Goal: Task Accomplishment & Management: Manage account settings

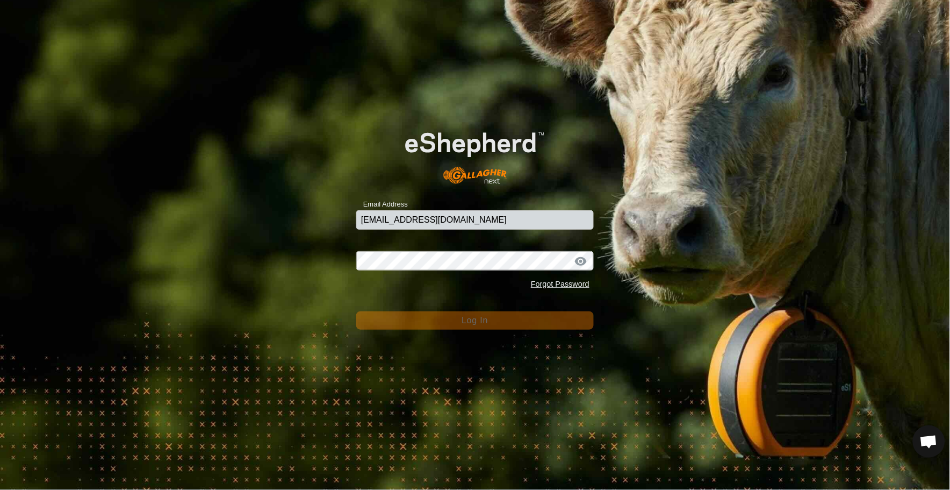
type input "[EMAIL_ADDRESS][DOMAIN_NAME]"
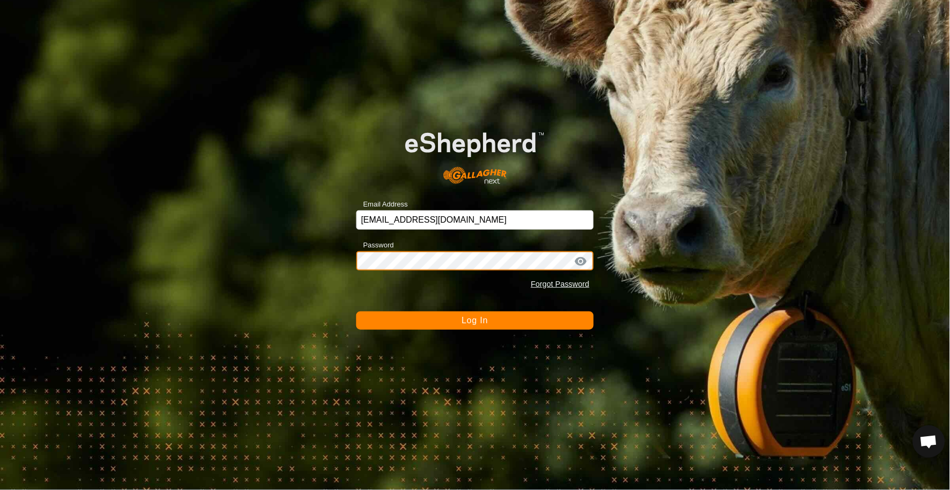
click at [356, 311] on button "Log In" at bounding box center [475, 320] width 238 height 18
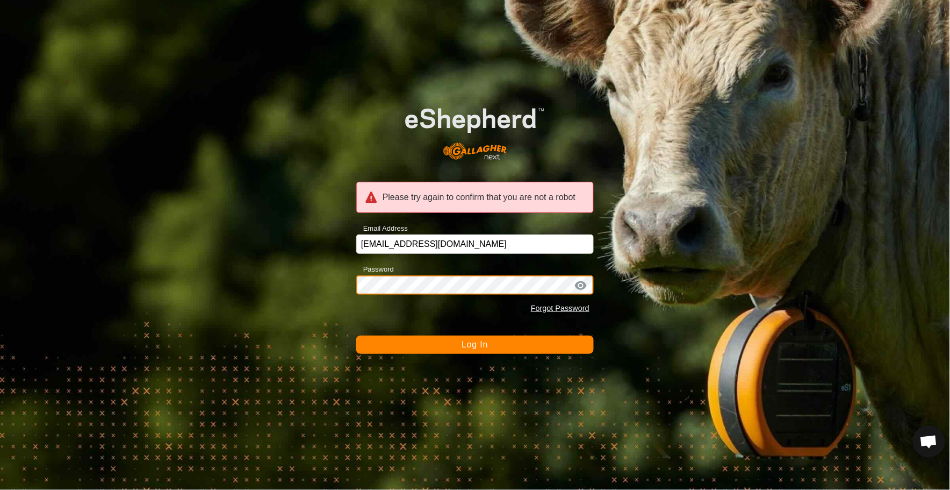
click at [356, 335] on button "Log In" at bounding box center [475, 344] width 238 height 18
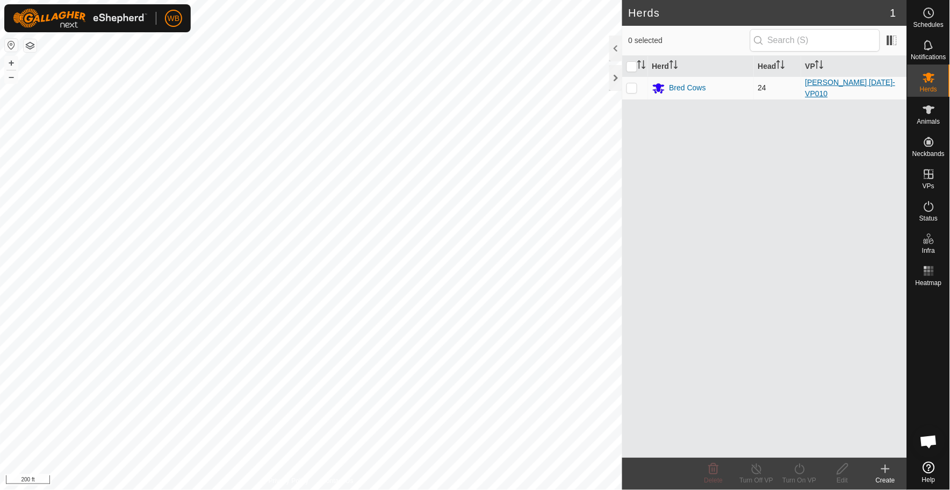
click at [832, 83] on link "[PERSON_NAME] [DATE]-VP010" at bounding box center [851, 88] width 90 height 20
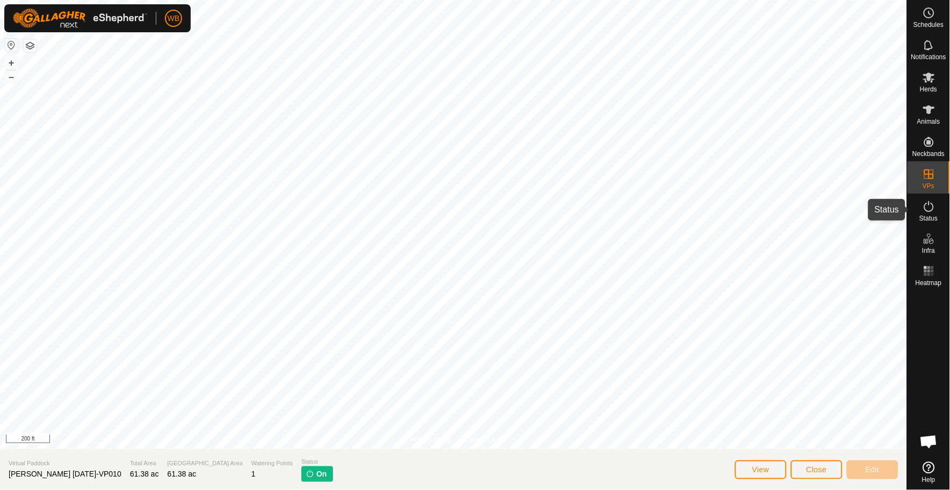
click at [931, 206] on icon at bounding box center [929, 206] width 13 height 13
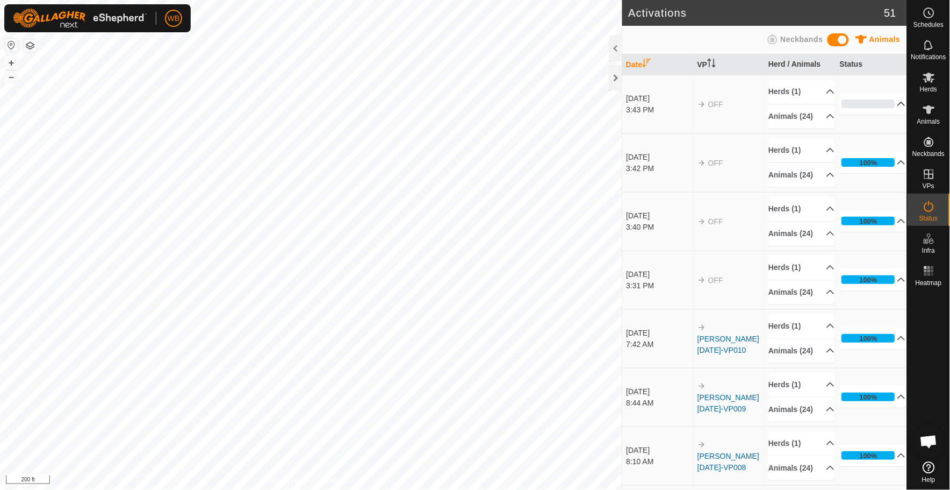
click at [888, 111] on p-accordion-header "0%" at bounding box center [873, 104] width 66 height 22
click at [886, 173] on p-accordion-header "100%" at bounding box center [873, 163] width 66 height 22
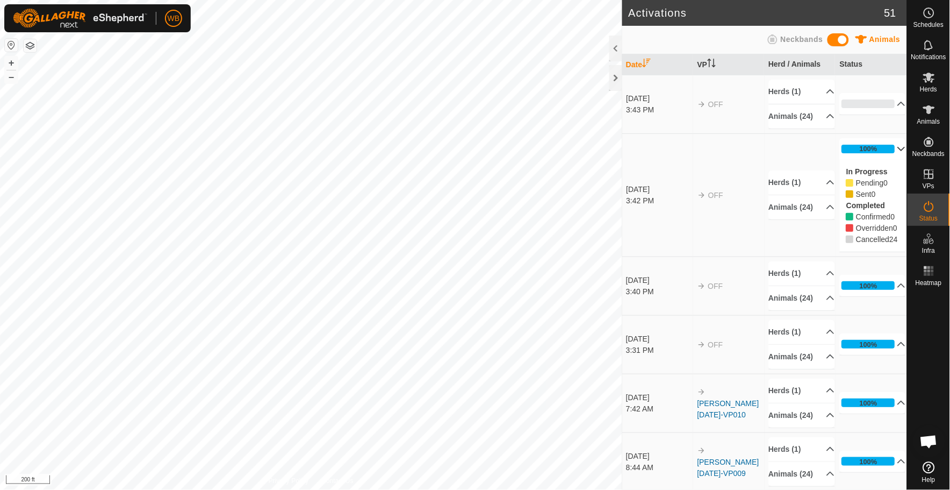
click at [884, 160] on p-accordion-header "100%" at bounding box center [873, 149] width 66 height 22
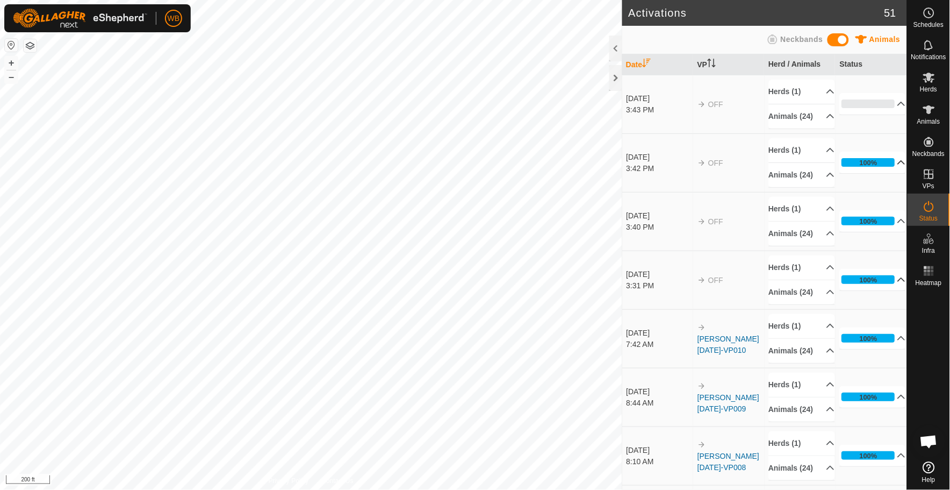
click at [890, 290] on p-accordion-header "100%" at bounding box center [873, 280] width 66 height 22
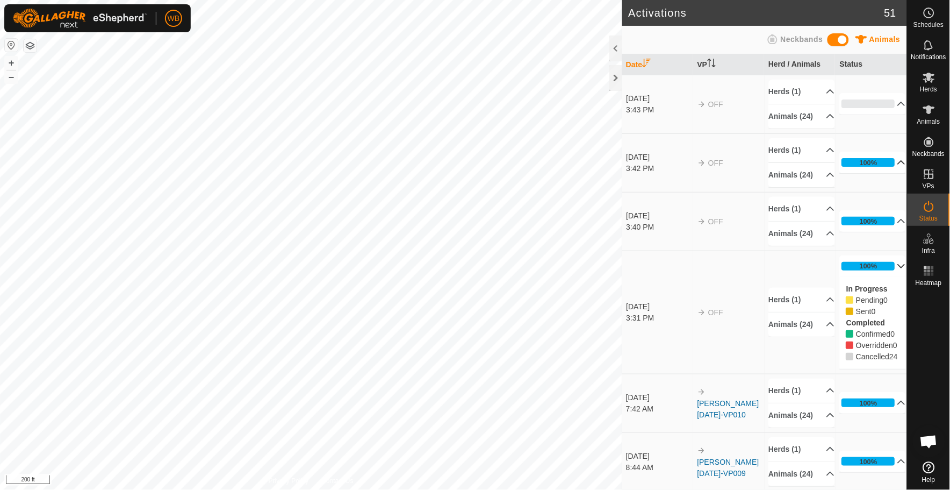
click at [886, 277] on p-accordion-header "100%" at bounding box center [873, 266] width 66 height 22
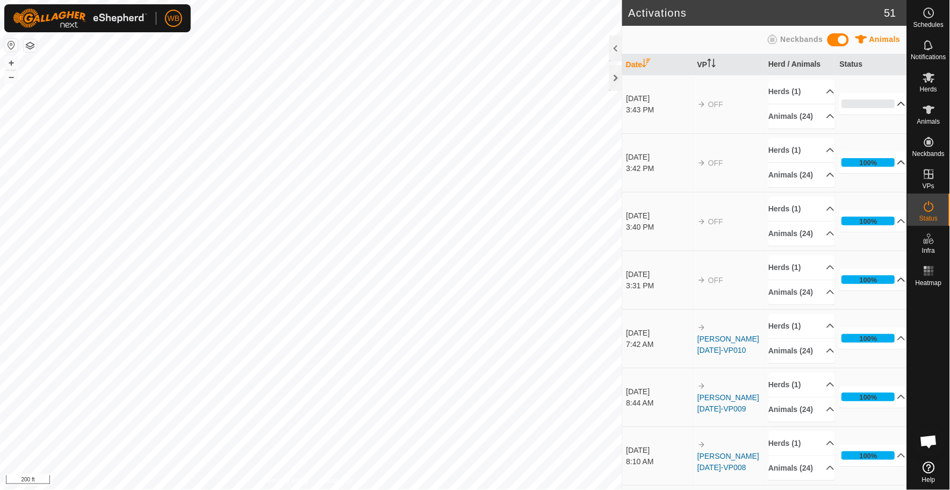
click at [890, 111] on p-accordion-header "0%" at bounding box center [873, 104] width 66 height 22
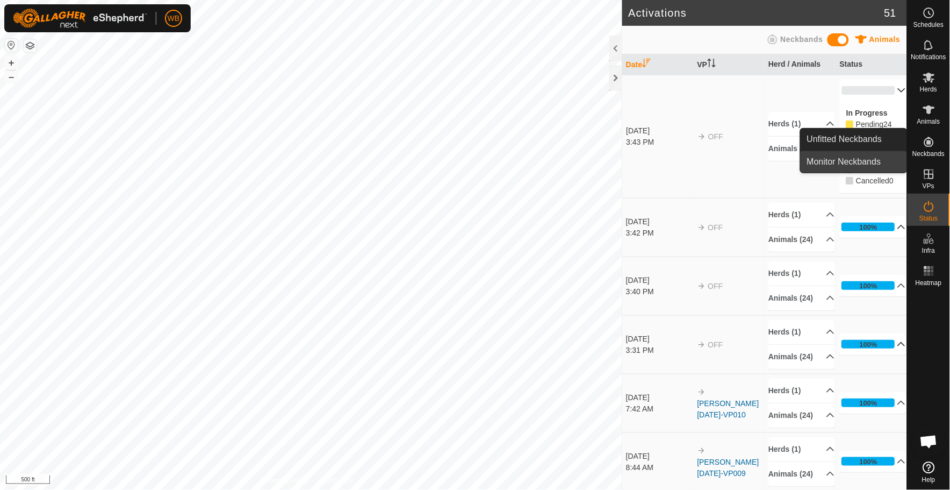
click at [832, 162] on link "Monitor Neckbands" at bounding box center [854, 162] width 106 height 22
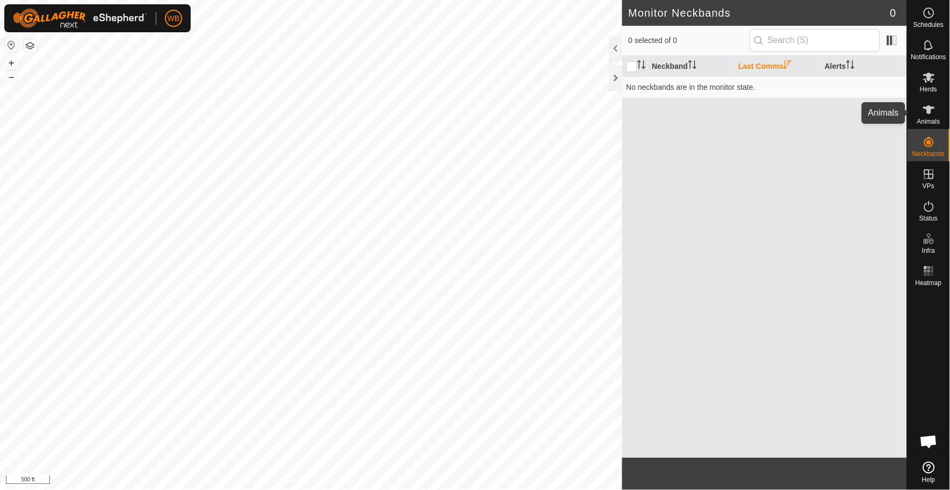
click at [927, 110] on icon at bounding box center [930, 109] width 12 height 9
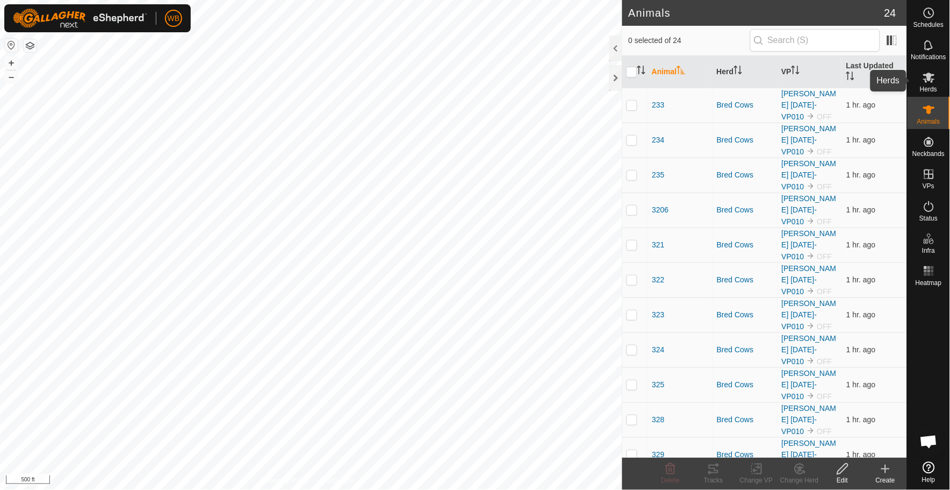
click at [931, 72] on icon at bounding box center [929, 77] width 13 height 13
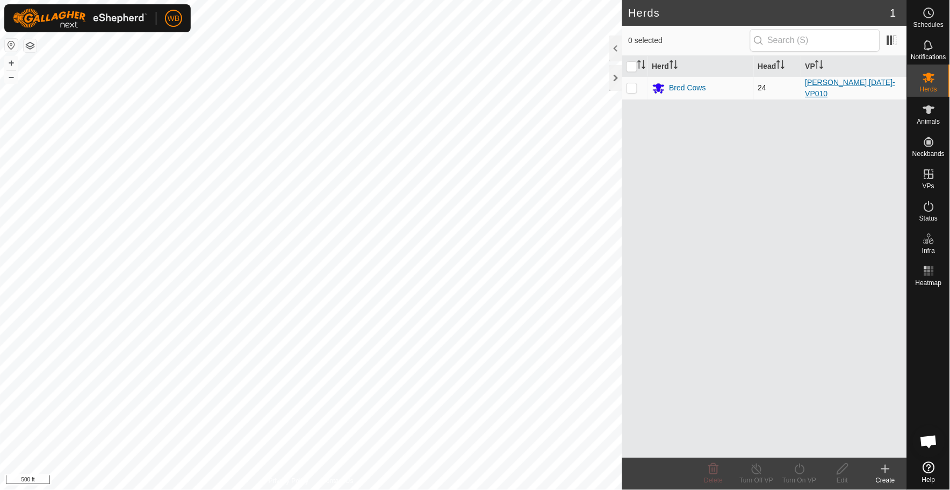
click at [836, 87] on link "[PERSON_NAME] [DATE]-VP010" at bounding box center [851, 88] width 90 height 20
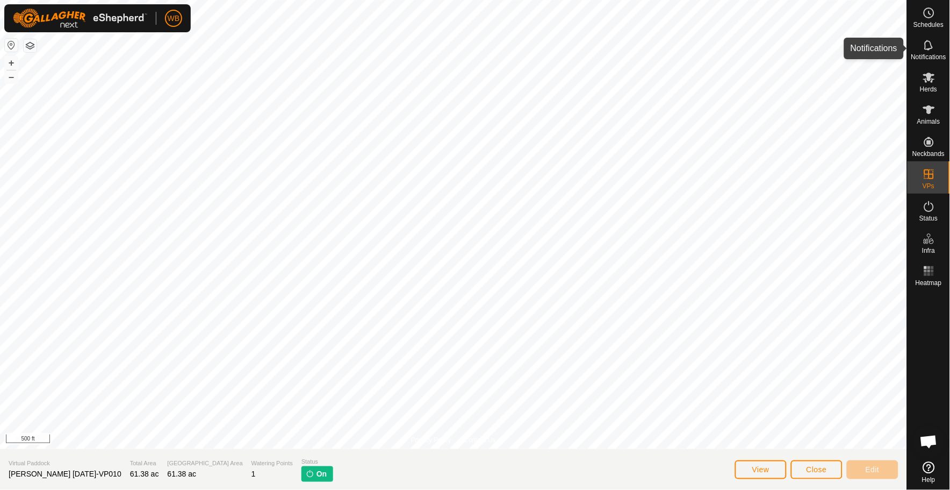
click at [927, 47] on icon at bounding box center [929, 45] width 13 height 13
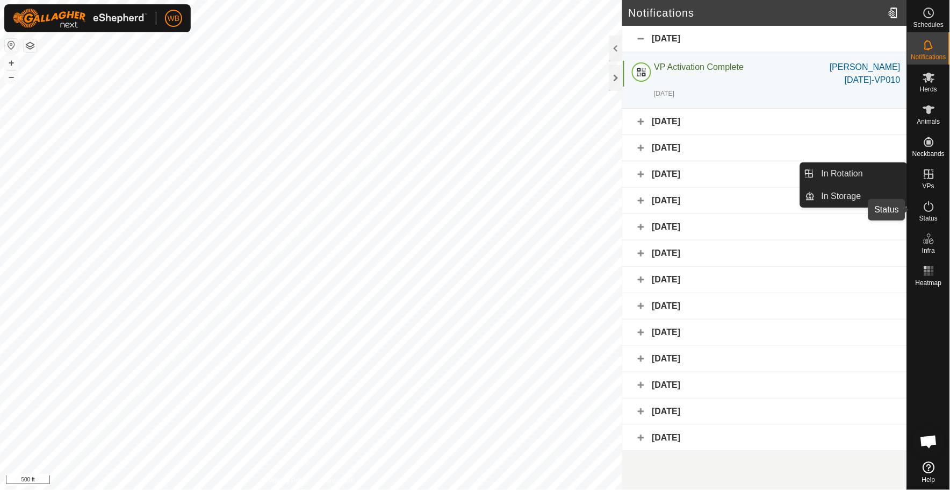
click at [927, 206] on icon at bounding box center [929, 206] width 13 height 13
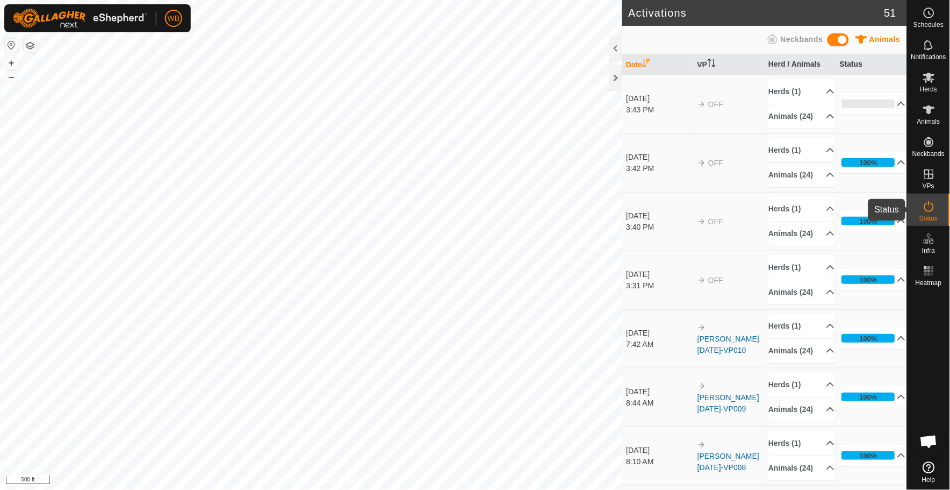
click at [931, 210] on icon at bounding box center [929, 206] width 13 height 13
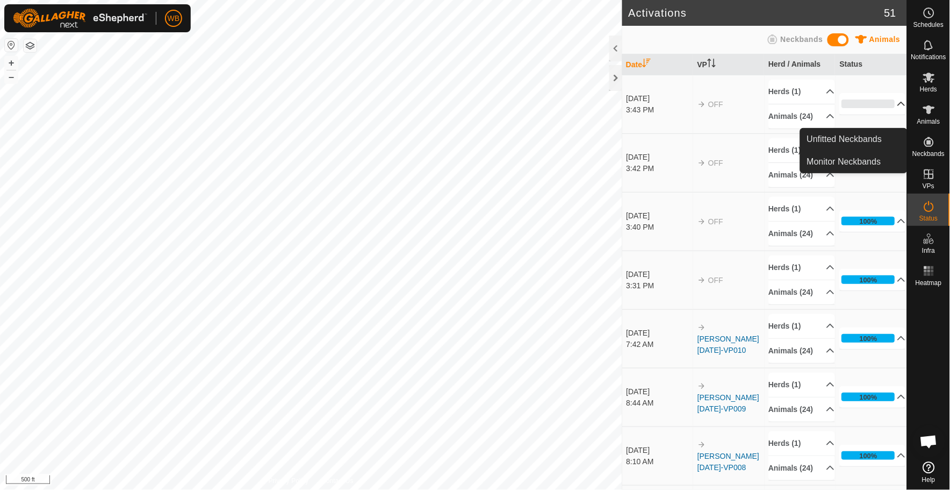
click at [884, 111] on p-accordion-header "0%" at bounding box center [873, 104] width 66 height 22
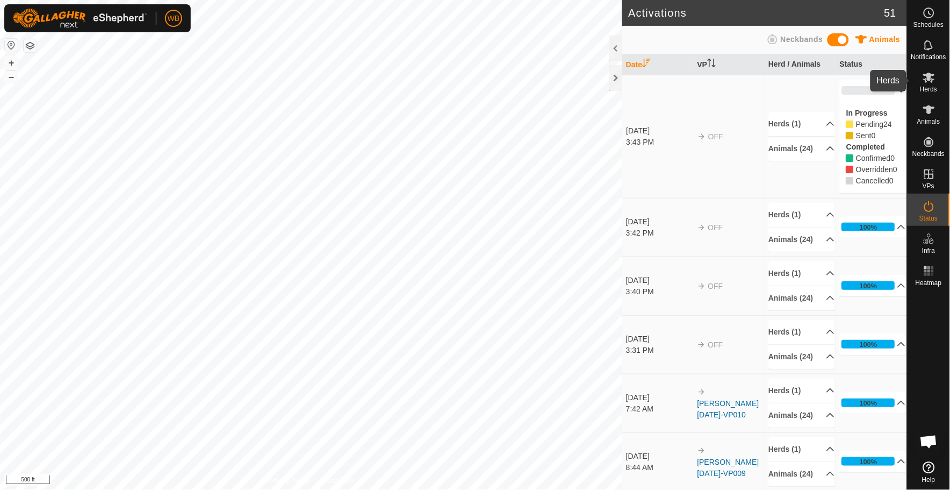
click at [929, 72] on icon at bounding box center [929, 77] width 13 height 13
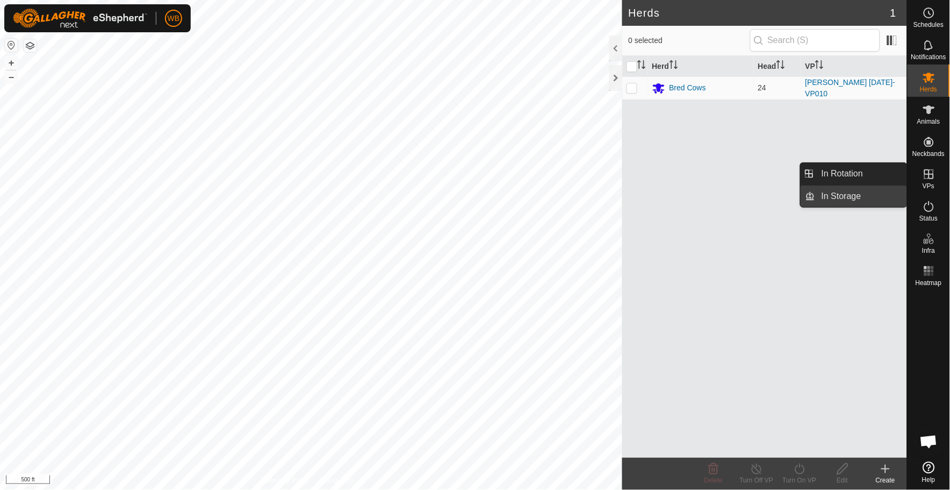
click at [850, 196] on link "In Storage" at bounding box center [862, 196] width 92 height 22
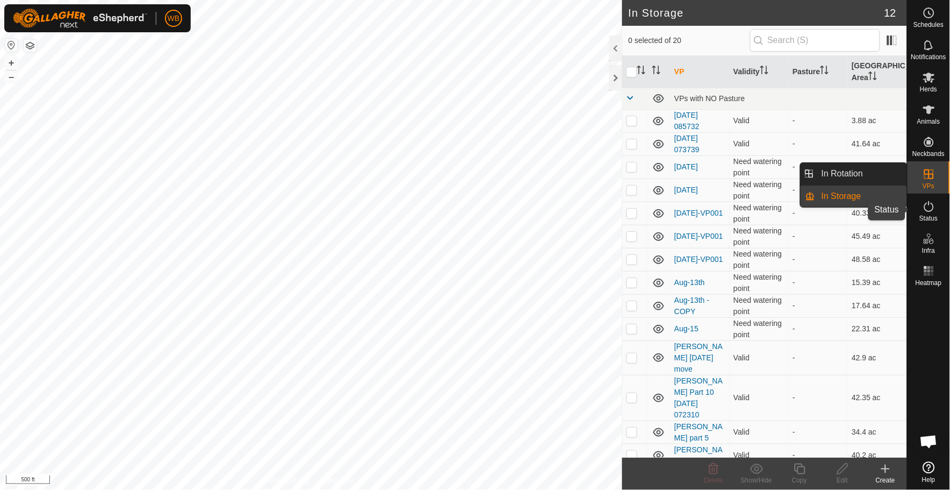
click at [929, 216] on span "Status" at bounding box center [929, 218] width 18 height 6
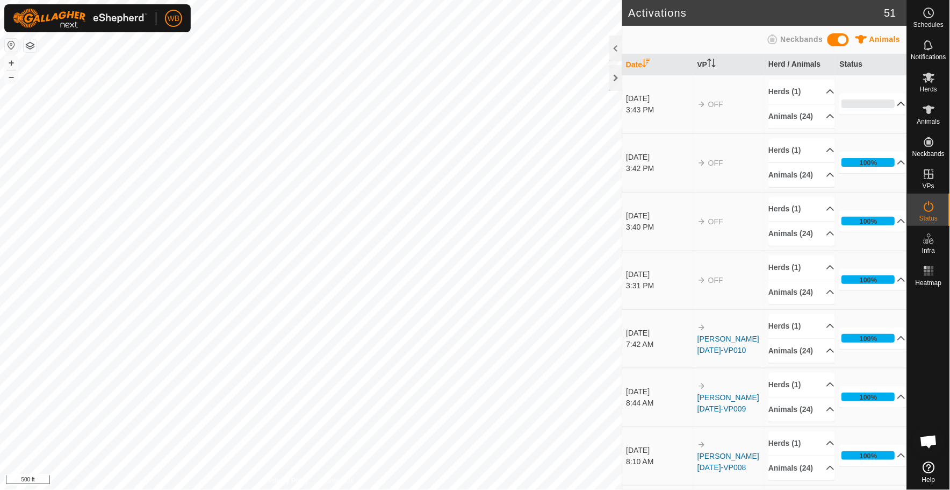
click at [890, 108] on p-accordion-header "0%" at bounding box center [873, 104] width 66 height 22
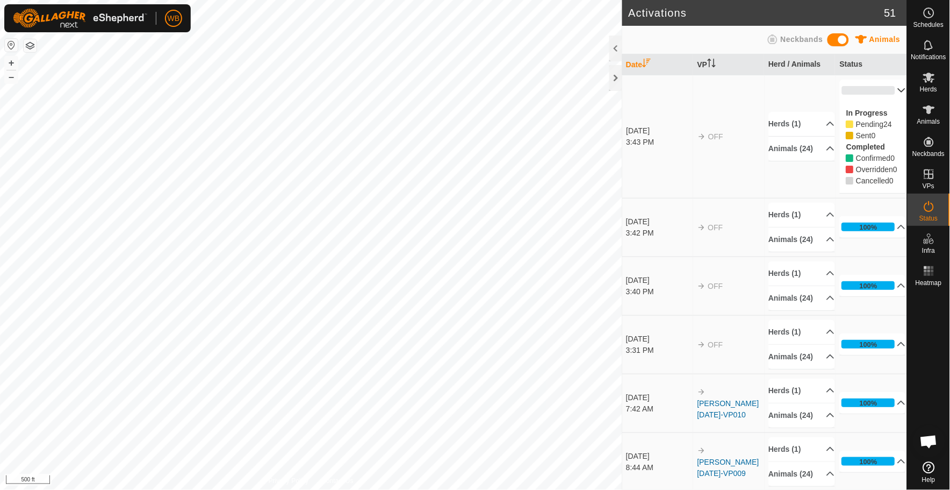
click at [886, 90] on p-accordion-header "0%" at bounding box center [873, 91] width 66 height 22
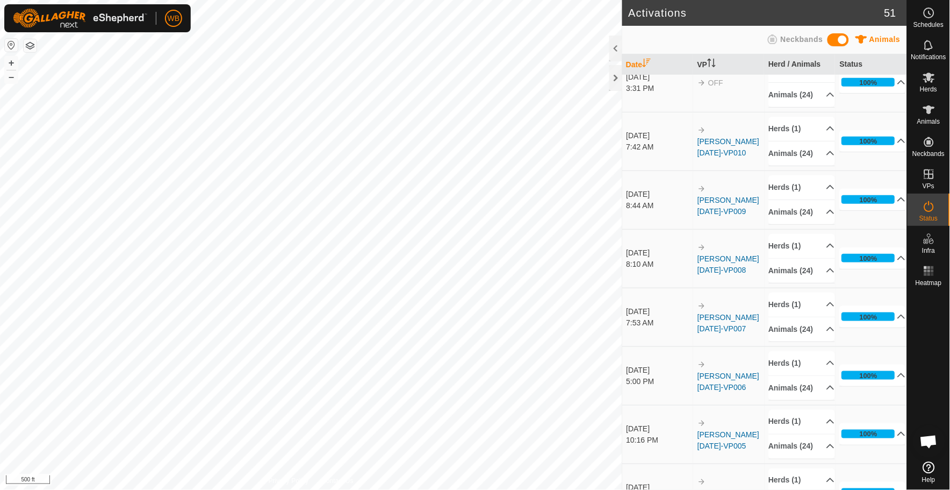
scroll to position [215, 0]
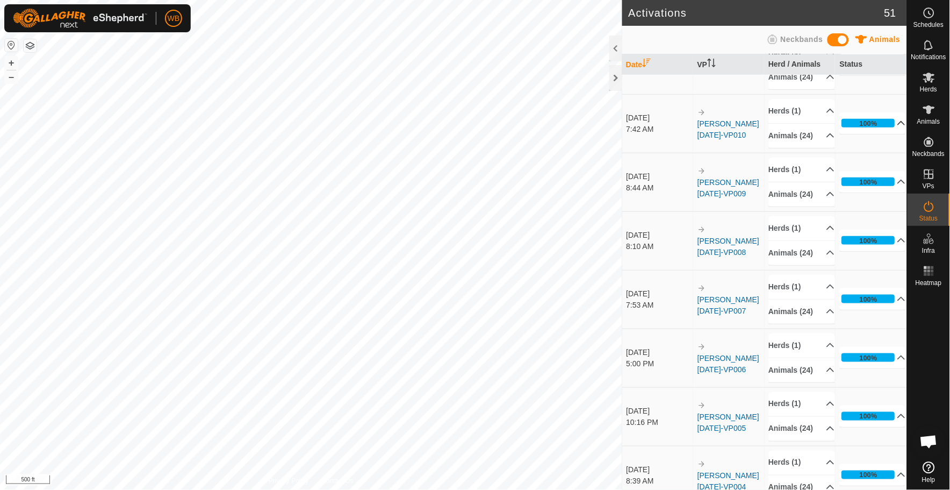
click at [884, 134] on p-accordion-header "100%" at bounding box center [873, 123] width 66 height 22
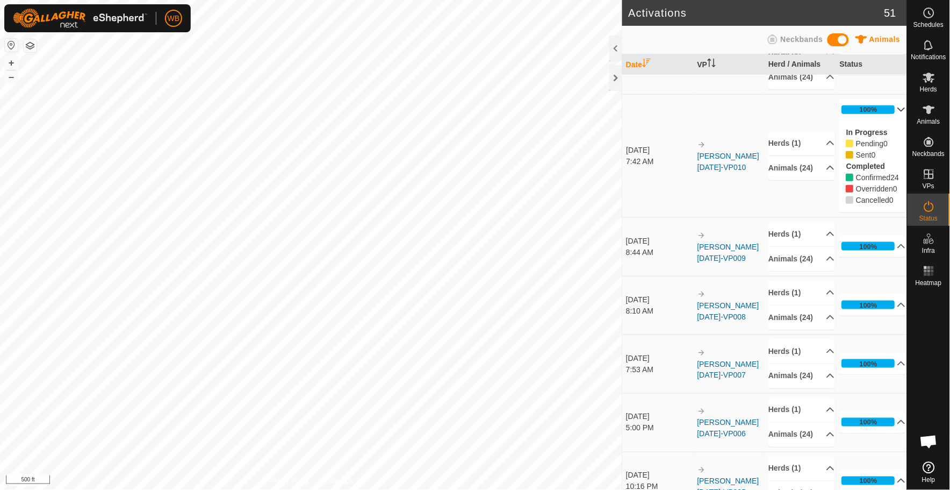
click at [886, 120] on p-accordion-header "100%" at bounding box center [873, 110] width 66 height 22
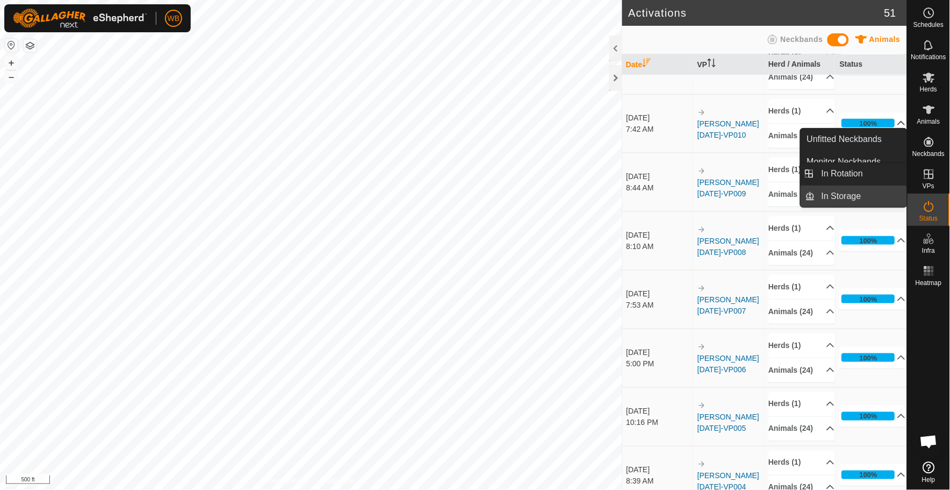
click at [841, 194] on link "In Storage" at bounding box center [862, 196] width 92 height 22
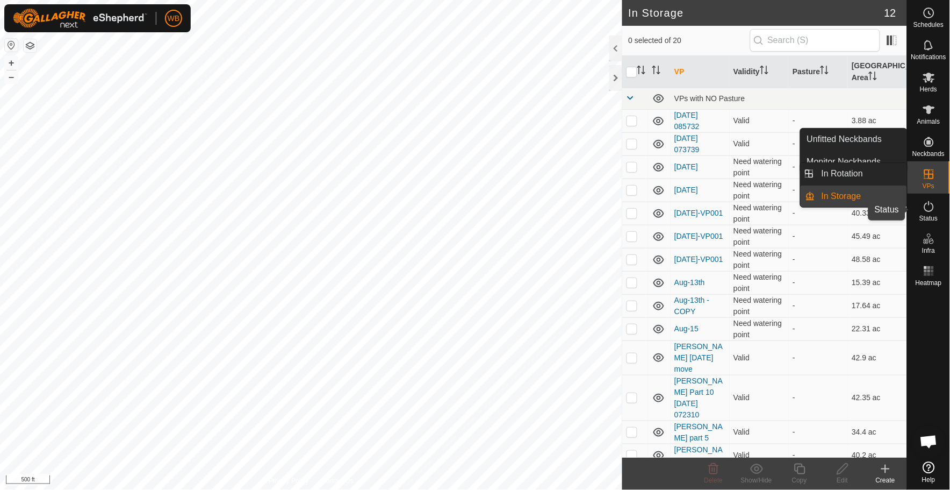
click at [927, 205] on icon at bounding box center [929, 206] width 13 height 13
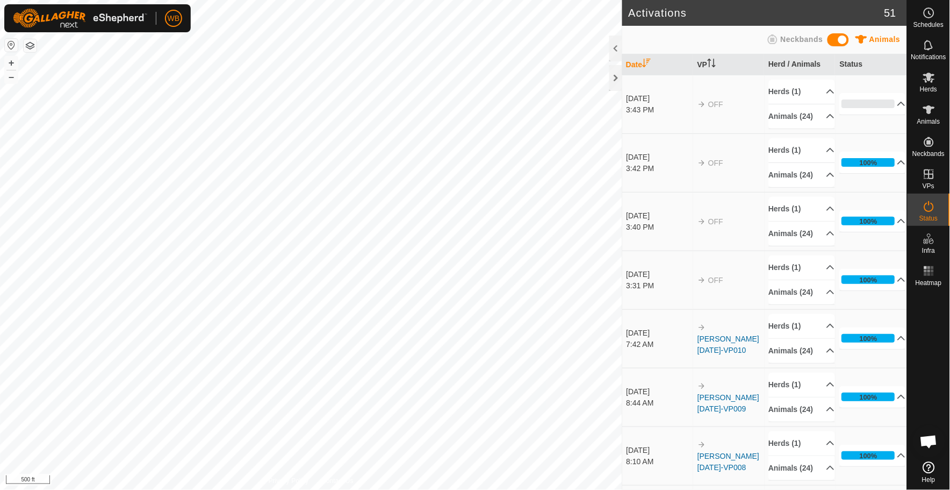
click at [927, 205] on icon at bounding box center [929, 206] width 13 height 13
click at [888, 110] on p-accordion-header "0%" at bounding box center [873, 104] width 66 height 22
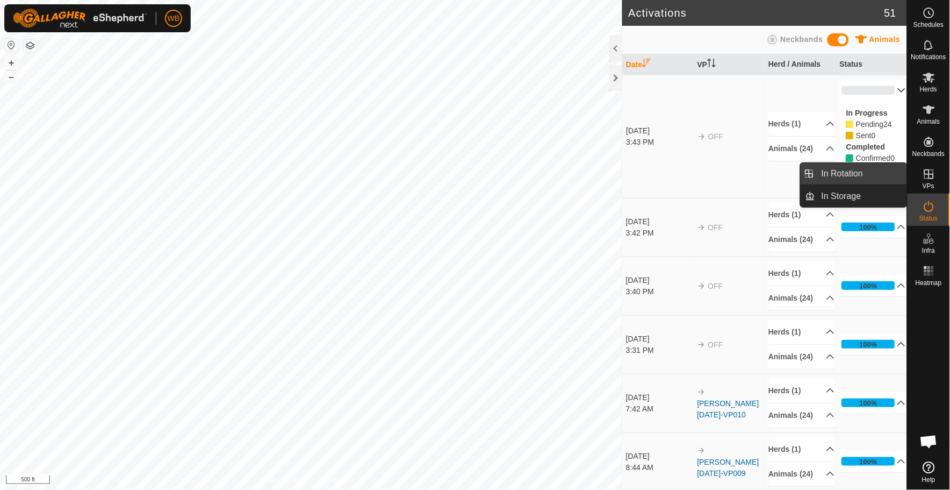
click at [845, 173] on link "In Rotation" at bounding box center [862, 174] width 92 height 22
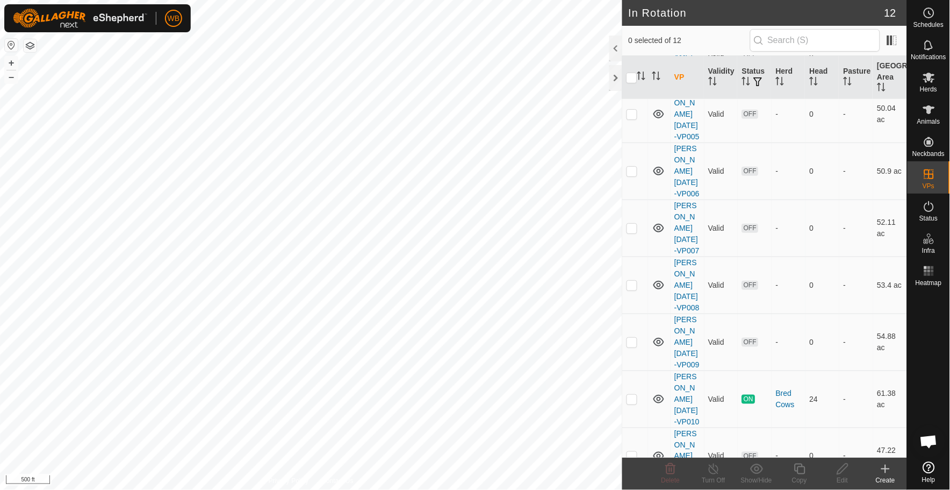
scroll to position [156, 0]
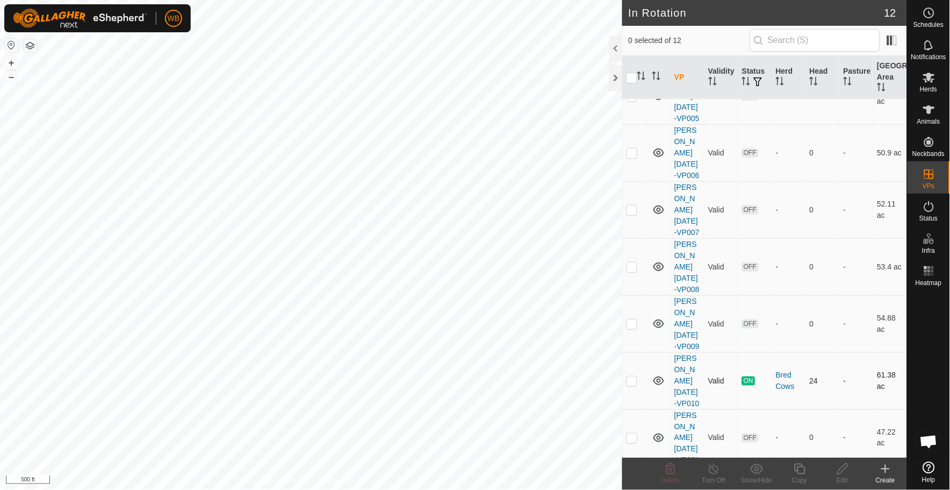
click at [633, 376] on p-checkbox at bounding box center [632, 380] width 11 height 9
checkbox input "true"
click at [800, 470] on icon at bounding box center [799, 468] width 13 height 13
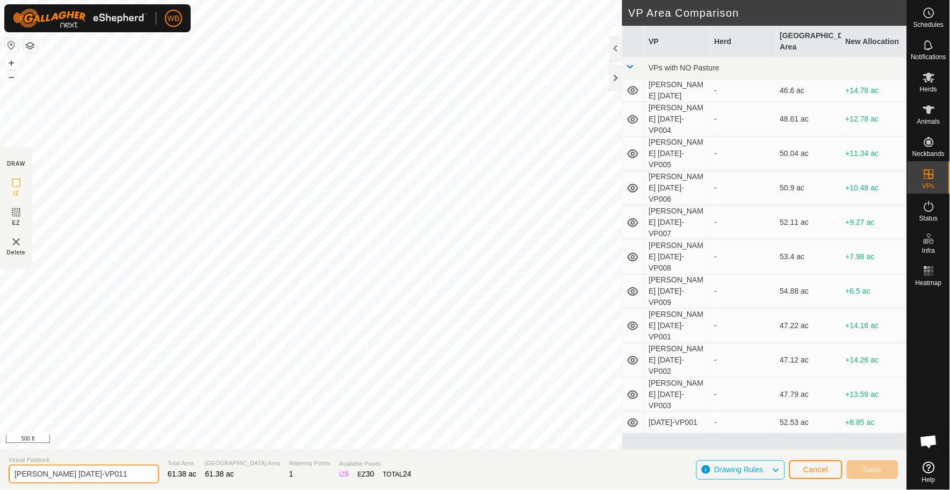
click at [56, 475] on input "Sams sept 25-VP011" at bounding box center [84, 473] width 151 height 19
type input "[PERSON_NAME] [DATE]-VP011"
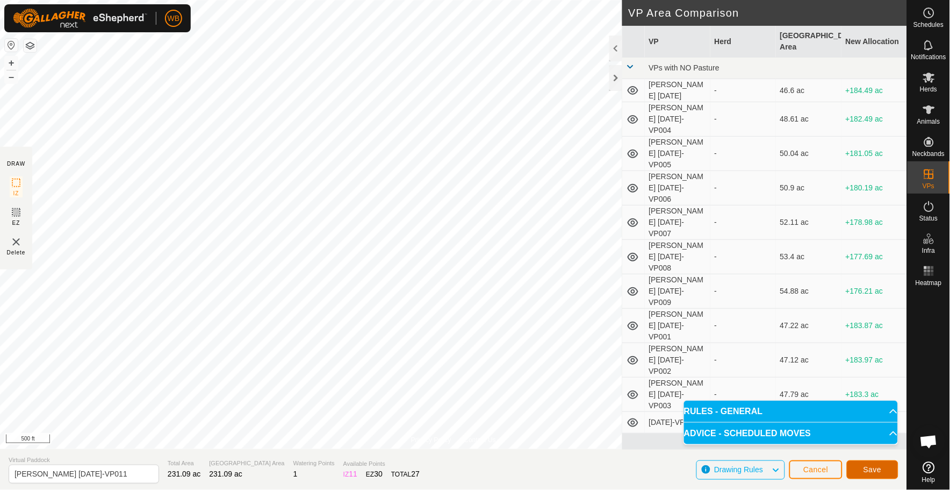
click at [874, 470] on span "Save" at bounding box center [873, 469] width 18 height 9
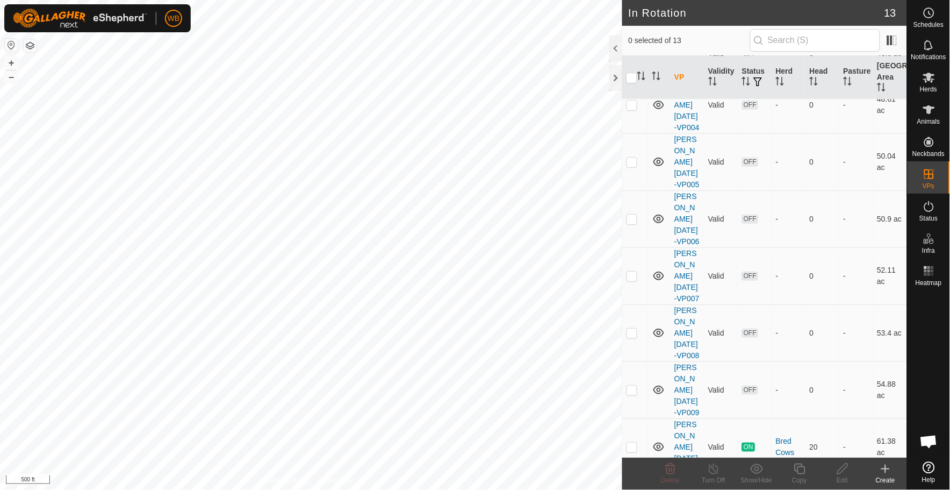
scroll to position [95, 0]
click at [632, 489] on p-checkbox at bounding box center [632, 498] width 11 height 9
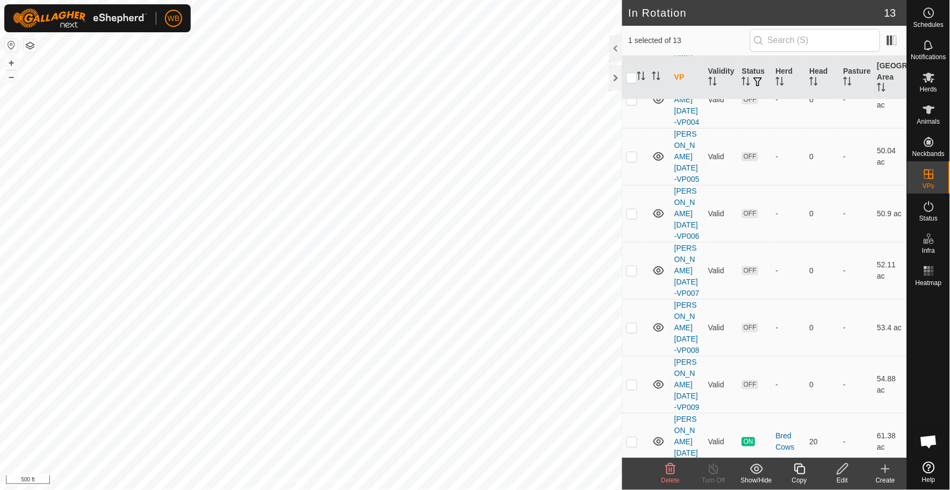
click at [632, 489] on p-checkbox at bounding box center [632, 498] width 11 height 9
click at [628, 489] on p-checkbox at bounding box center [632, 498] width 11 height 9
checkbox input "true"
click at [926, 83] on icon at bounding box center [929, 77] width 13 height 13
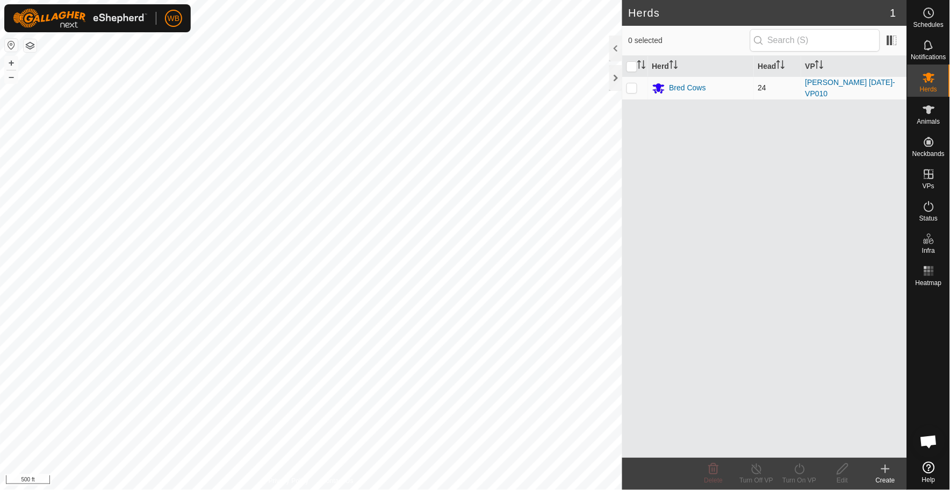
click at [633, 87] on p-checkbox at bounding box center [632, 87] width 11 height 9
checkbox input "true"
click at [798, 470] on icon at bounding box center [799, 468] width 13 height 13
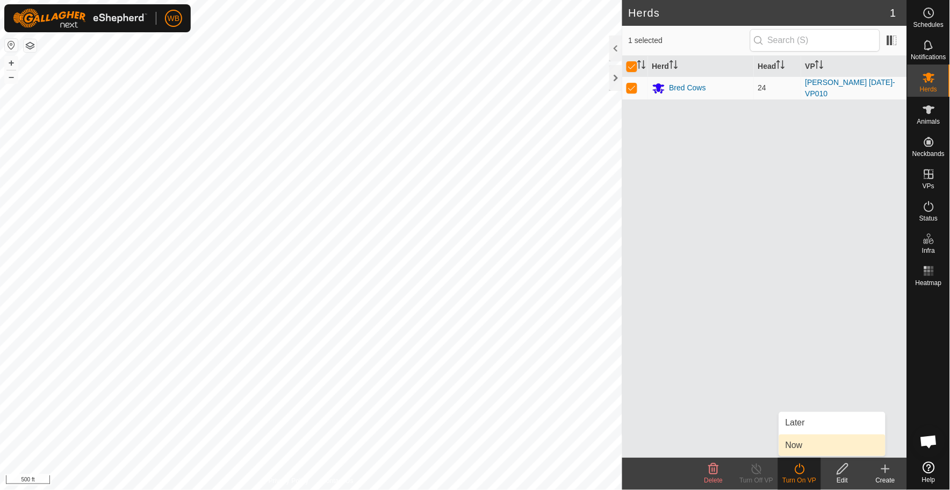
click at [798, 443] on link "Now" at bounding box center [833, 445] width 106 height 22
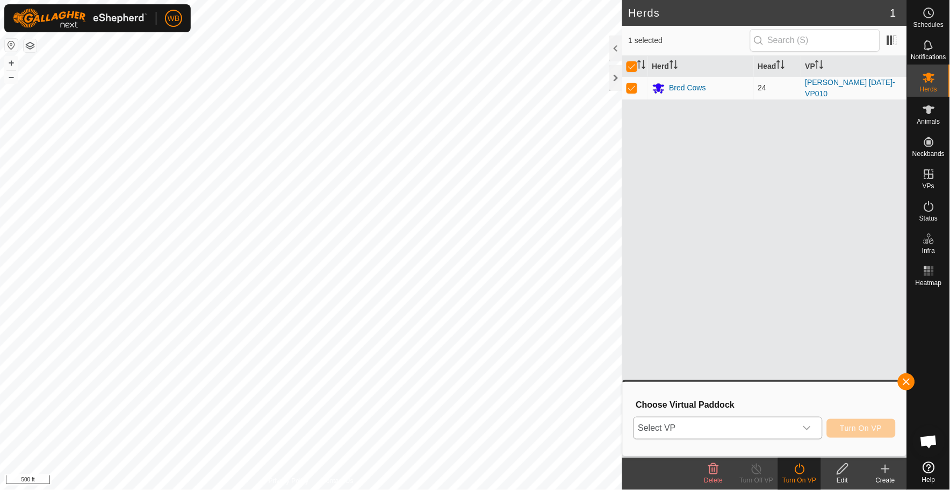
click at [809, 427] on icon "dropdown trigger" at bounding box center [807, 428] width 9 height 9
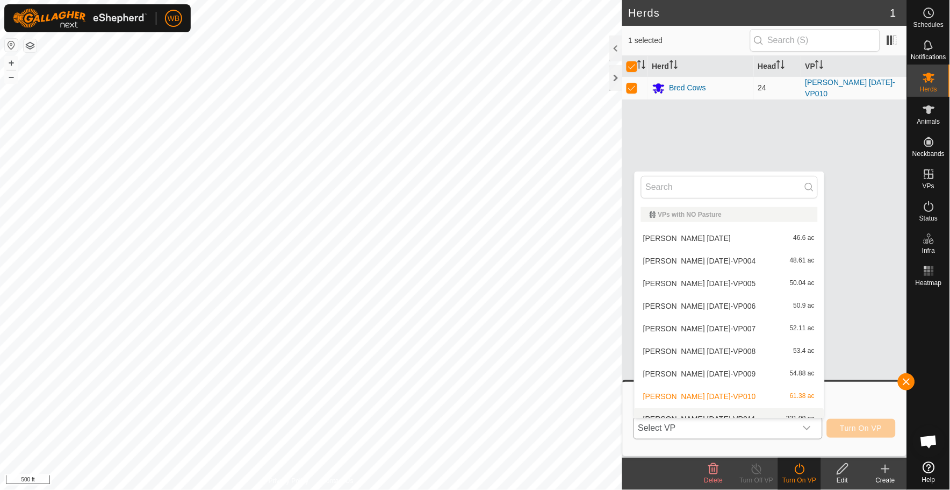
scroll to position [11, 0]
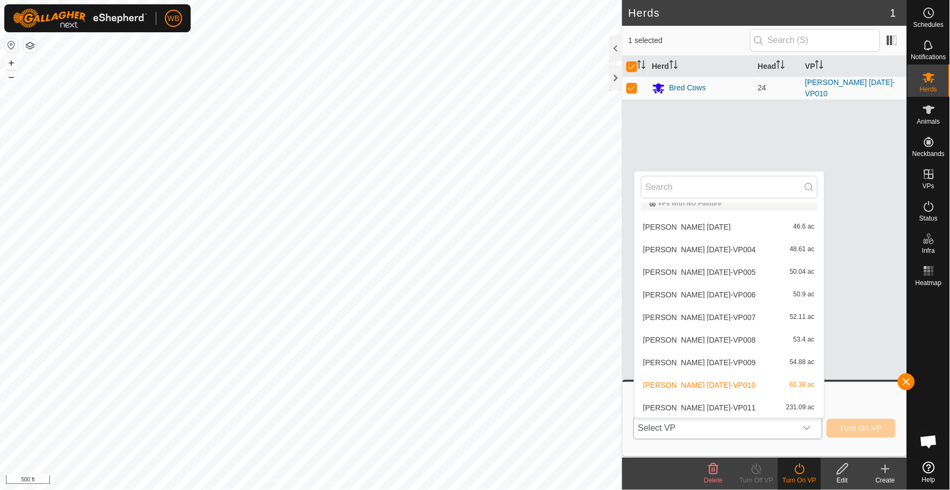
click at [712, 409] on li "Sams sept 26-VP011 231.09 ac" at bounding box center [730, 408] width 190 height 22
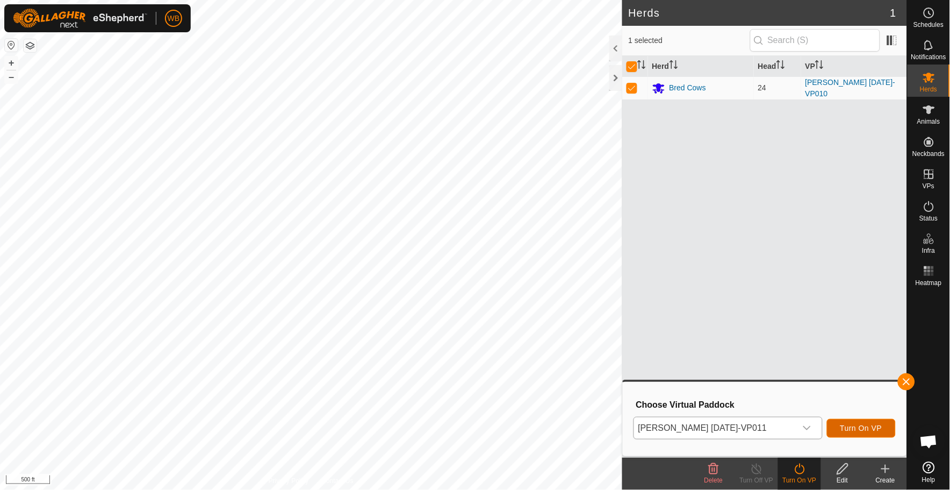
click at [852, 425] on span "Turn On VP" at bounding box center [862, 428] width 42 height 9
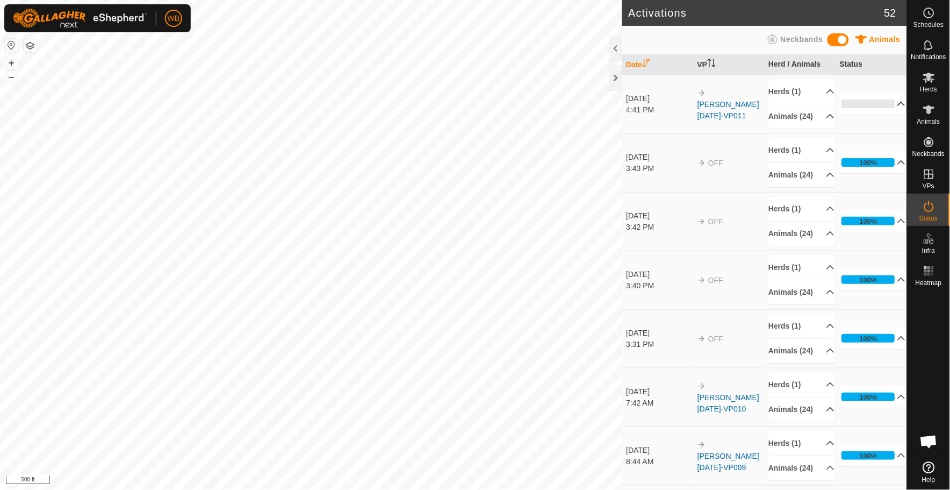
click at [888, 110] on p-accordion-header "0%" at bounding box center [873, 104] width 66 height 22
click at [721, 104] on link "[PERSON_NAME] [DATE]-VP011" at bounding box center [729, 110] width 62 height 20
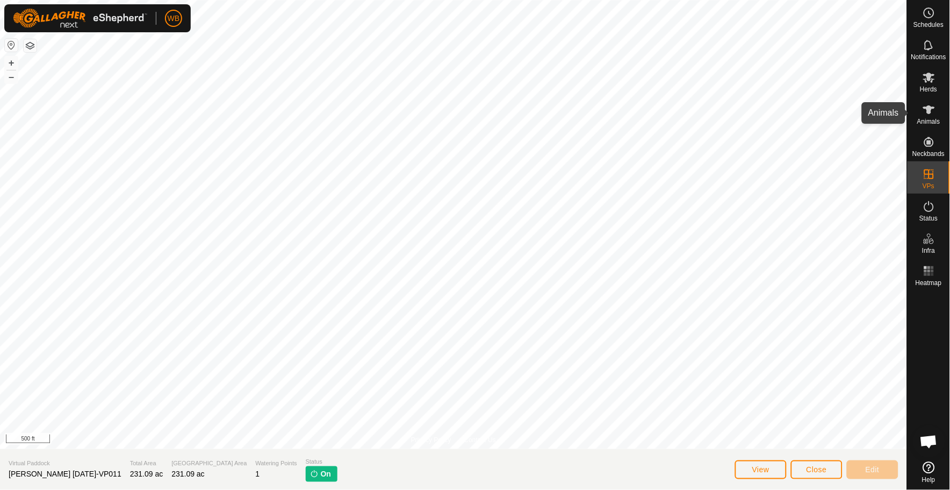
click at [934, 119] on span "Animals" at bounding box center [929, 121] width 23 height 6
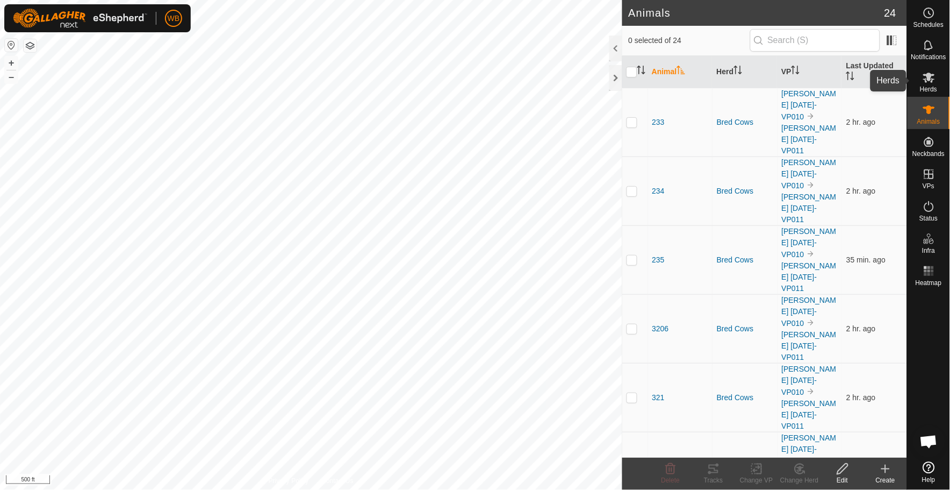
click at [927, 79] on icon at bounding box center [930, 78] width 12 height 10
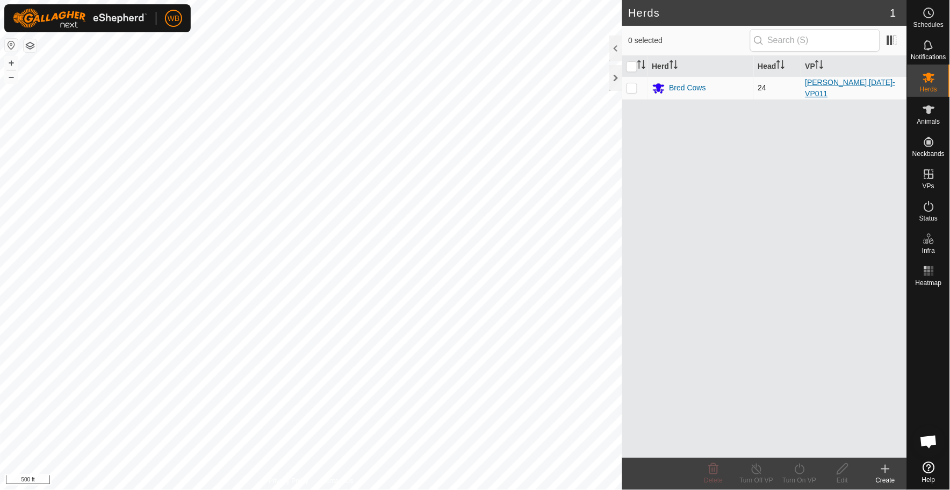
click at [847, 83] on link "[PERSON_NAME] [DATE]-VP011" at bounding box center [851, 88] width 90 height 20
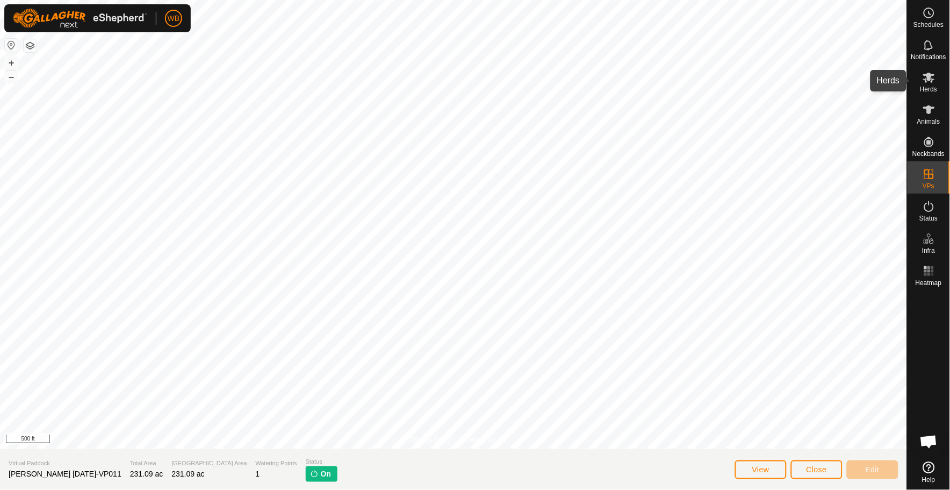
click at [934, 90] on span "Herds" at bounding box center [928, 89] width 17 height 6
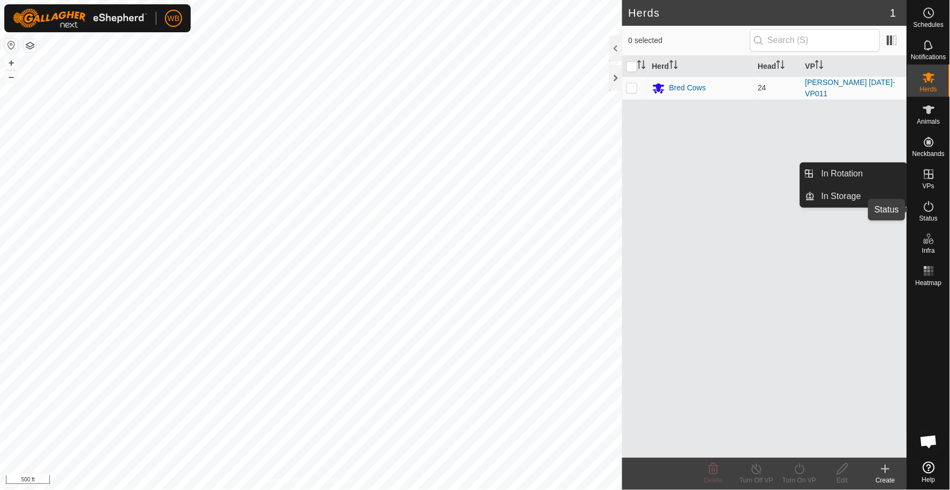
click at [931, 216] on span "Status" at bounding box center [929, 218] width 18 height 6
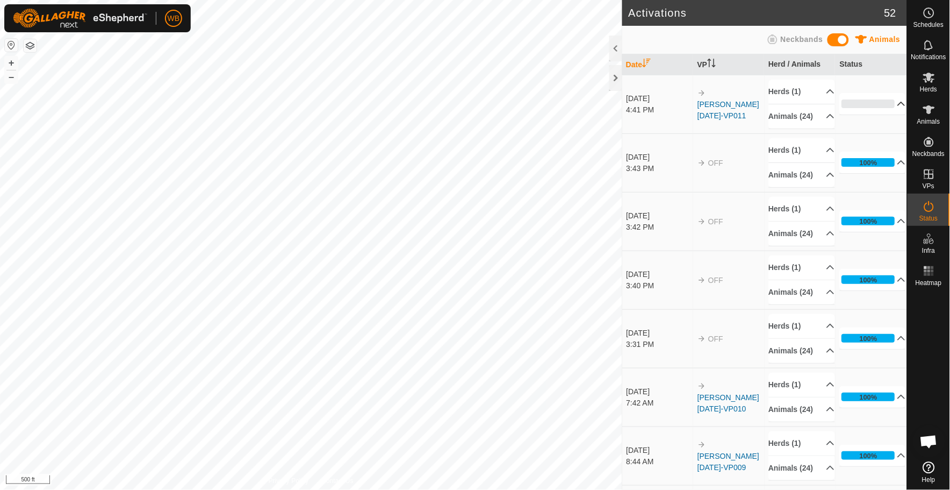
click at [883, 110] on p-accordion-header "0%" at bounding box center [873, 104] width 66 height 22
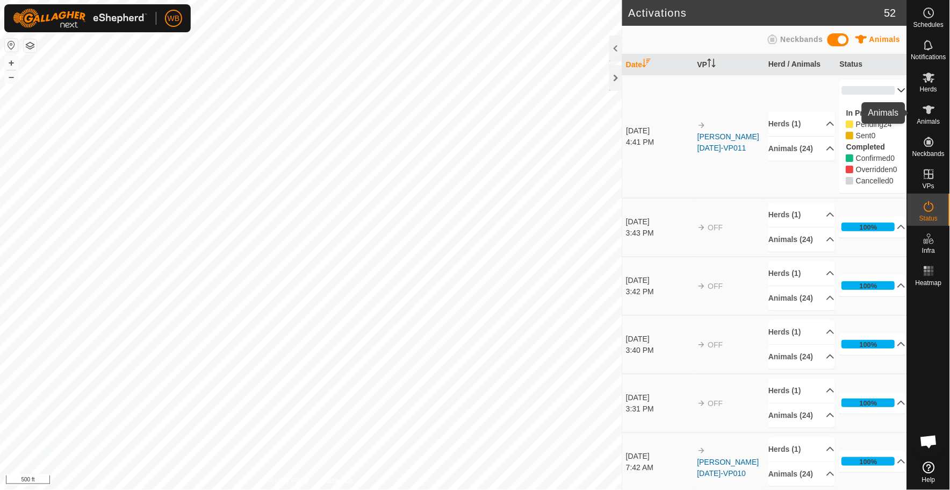
click at [926, 108] on icon at bounding box center [930, 109] width 12 height 9
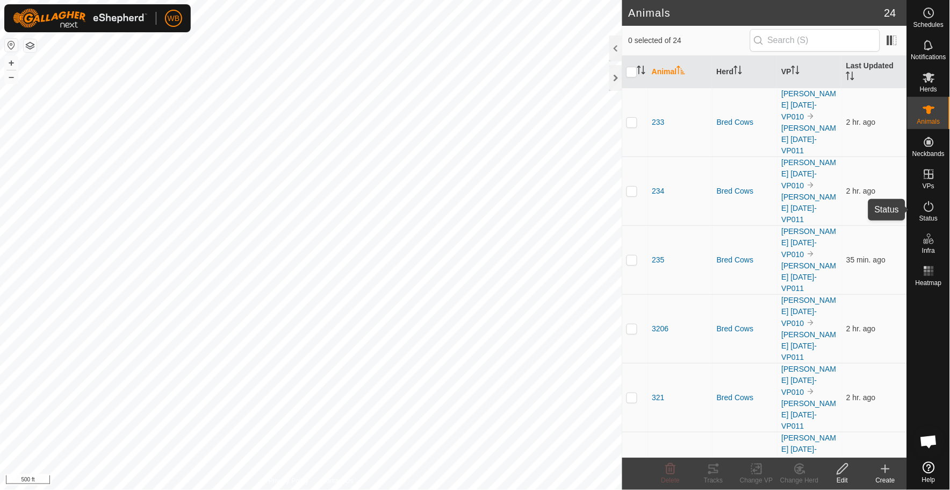
click at [933, 216] on span "Status" at bounding box center [929, 218] width 18 height 6
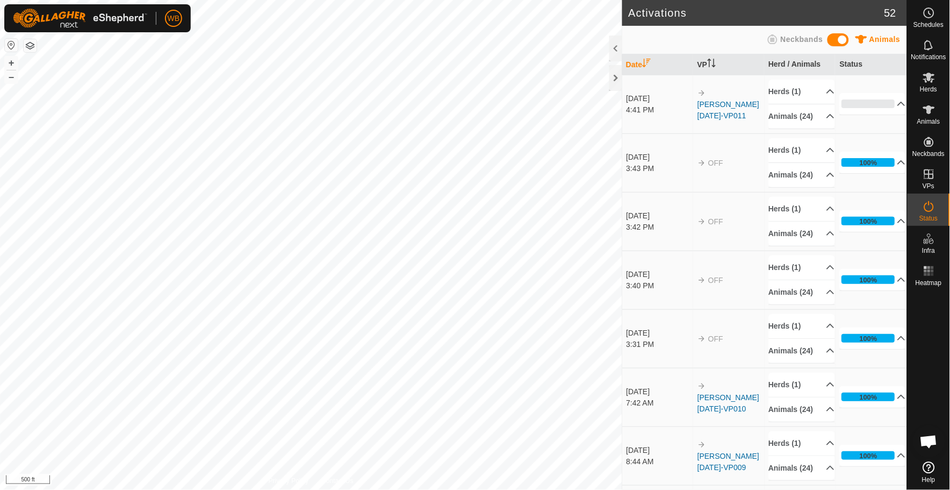
click at [809, 38] on span "Neckbands" at bounding box center [802, 39] width 42 height 9
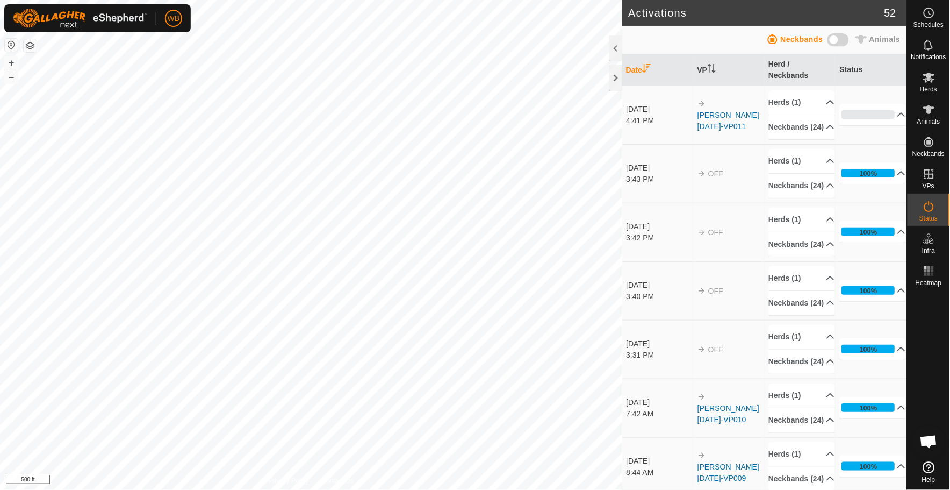
click at [847, 40] on span at bounding box center [839, 39] width 22 height 13
click at [863, 113] on p-accordion-header "0%" at bounding box center [873, 115] width 66 height 22
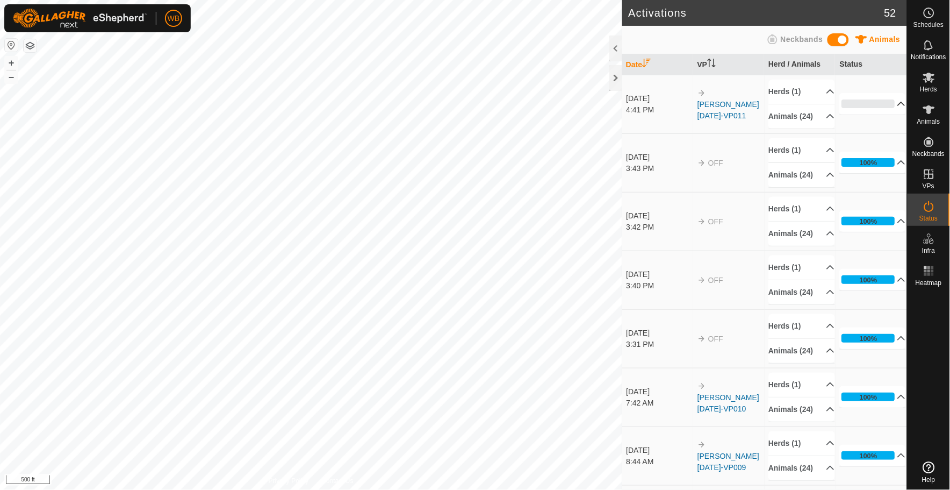
click at [874, 110] on p-accordion-header "0%" at bounding box center [873, 104] width 66 height 22
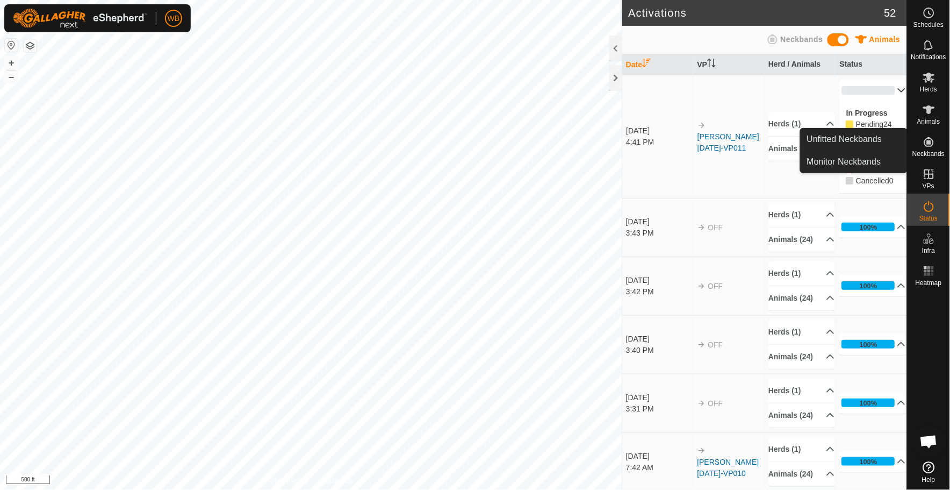
click at [926, 140] on icon at bounding box center [930, 142] width 10 height 10
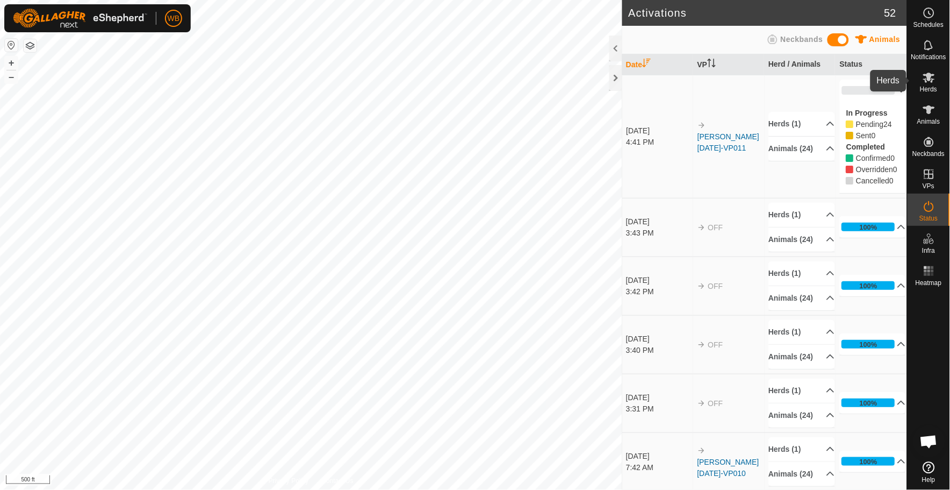
click at [926, 79] on icon at bounding box center [930, 78] width 12 height 10
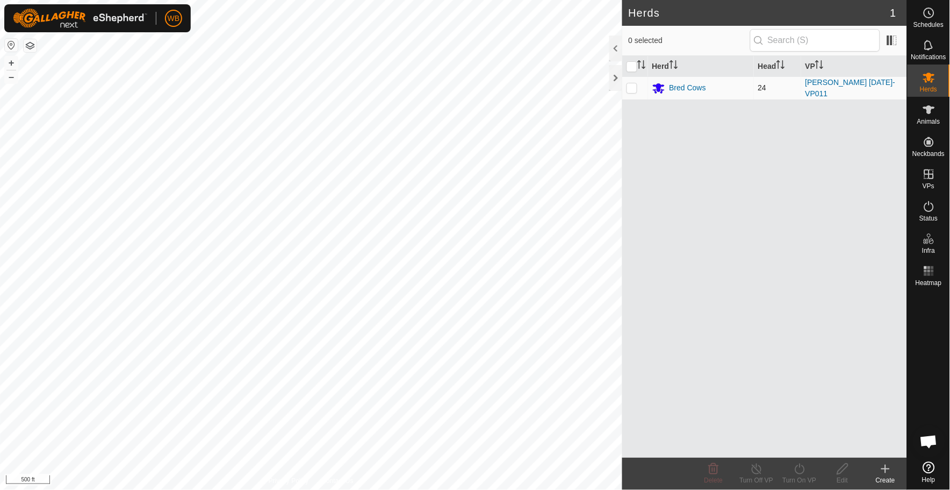
click at [632, 88] on p-checkbox at bounding box center [632, 87] width 11 height 9
checkbox input "true"
click at [757, 479] on div "Turn Off VP" at bounding box center [756, 480] width 43 height 10
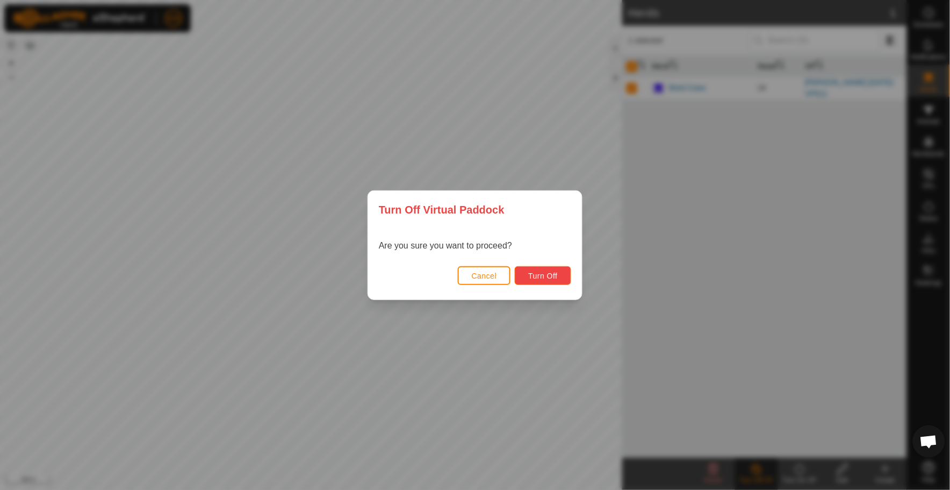
click at [551, 275] on span "Turn Off" at bounding box center [543, 275] width 30 height 9
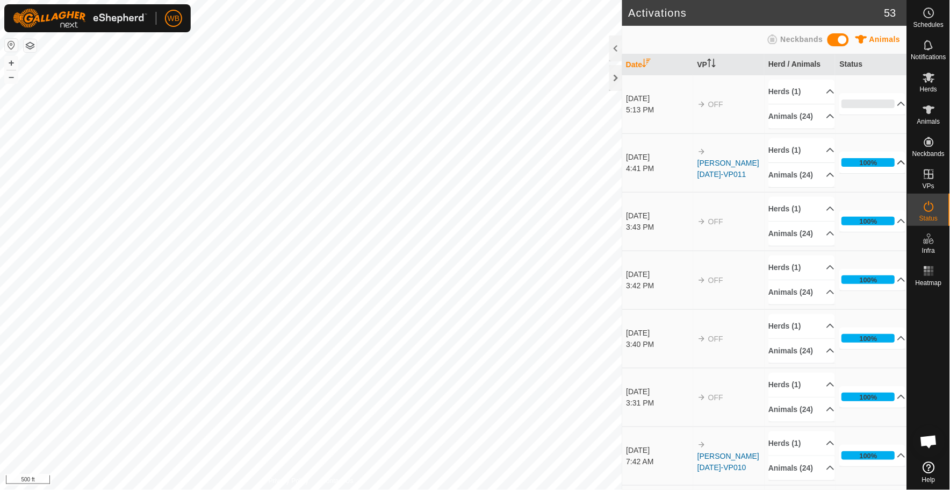
click at [886, 173] on p-accordion-header "100%" at bounding box center [873, 163] width 66 height 22
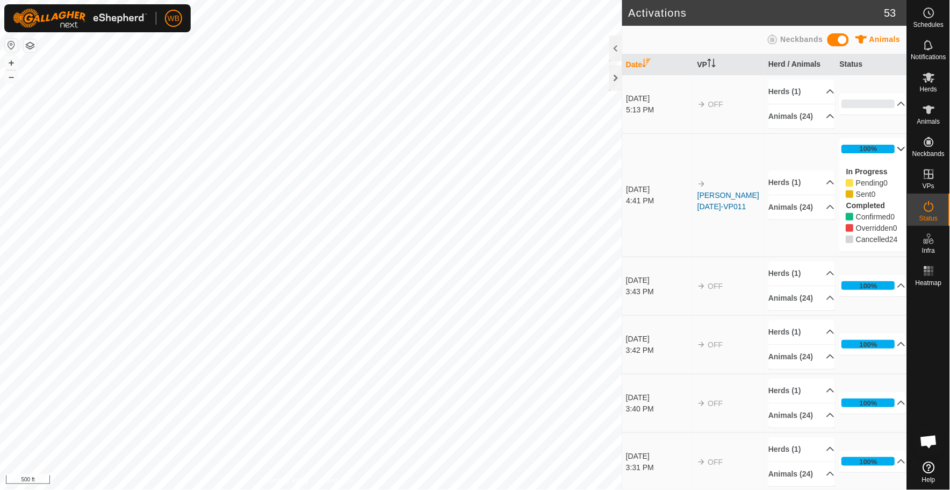
click at [682, 256] on td "[DATE] 4:41 PM" at bounding box center [658, 194] width 71 height 123
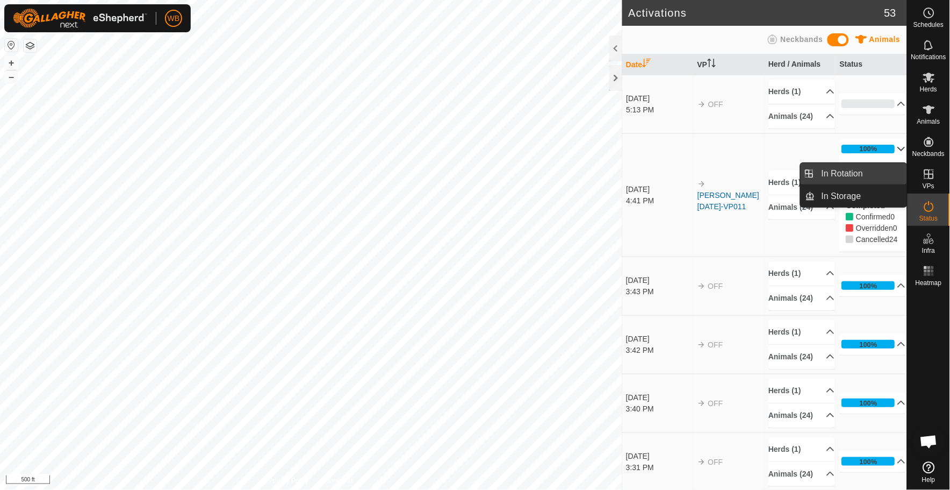
click at [863, 178] on link "In Rotation" at bounding box center [862, 174] width 92 height 22
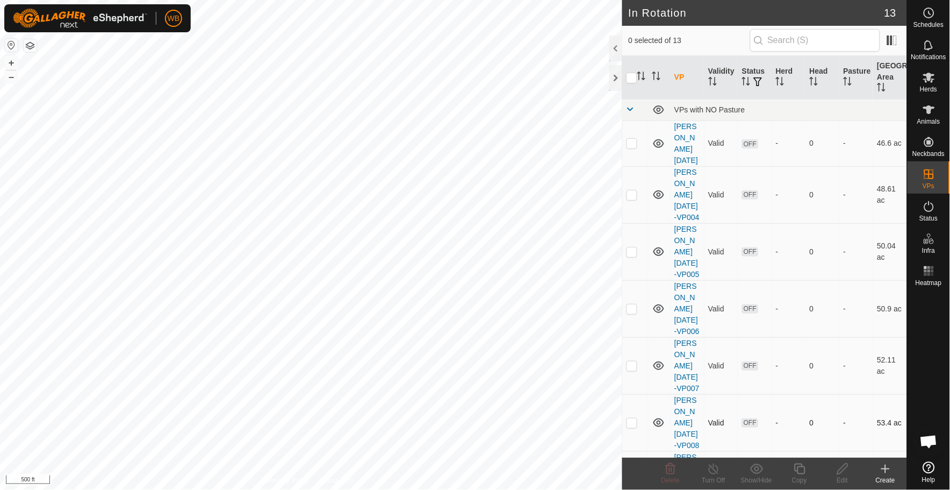
checkbox input "true"
click at [915, 212] on div "Status" at bounding box center [929, 210] width 42 height 32
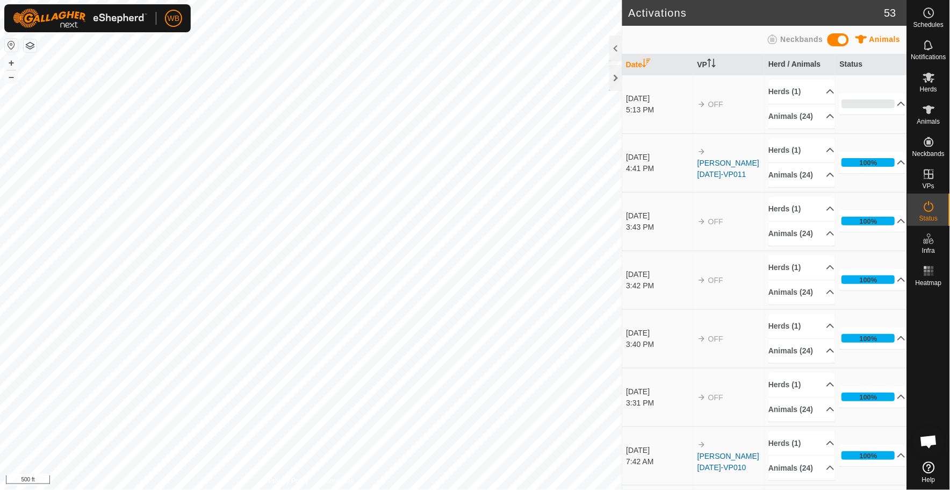
click at [940, 212] on div "Status" at bounding box center [929, 210] width 42 height 32
click at [890, 115] on p-accordion-header "0%" at bounding box center [873, 104] width 66 height 22
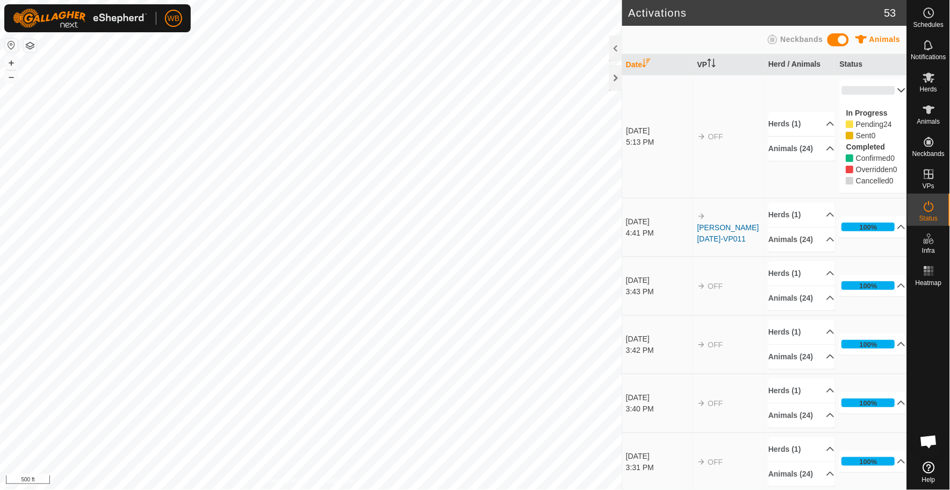
click at [883, 95] on p-accordion-header "0%" at bounding box center [873, 91] width 66 height 22
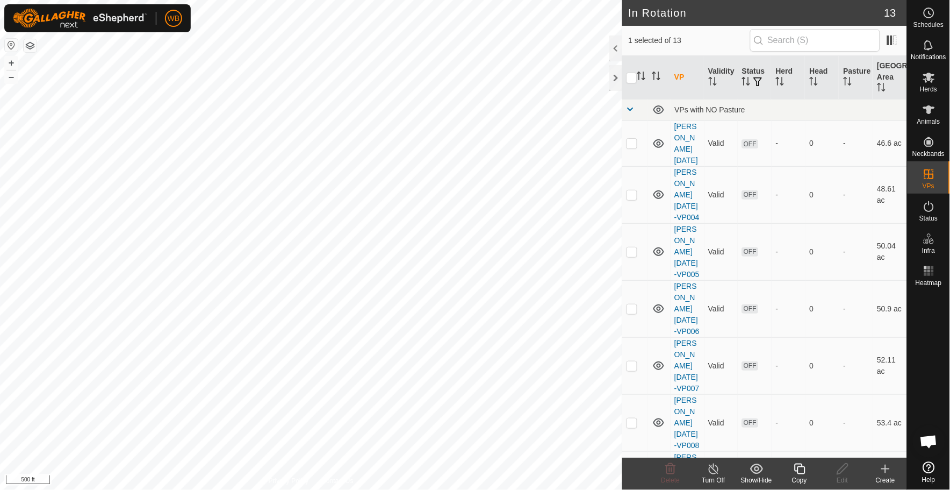
checkbox input "true"
checkbox input "false"
checkbox input "true"
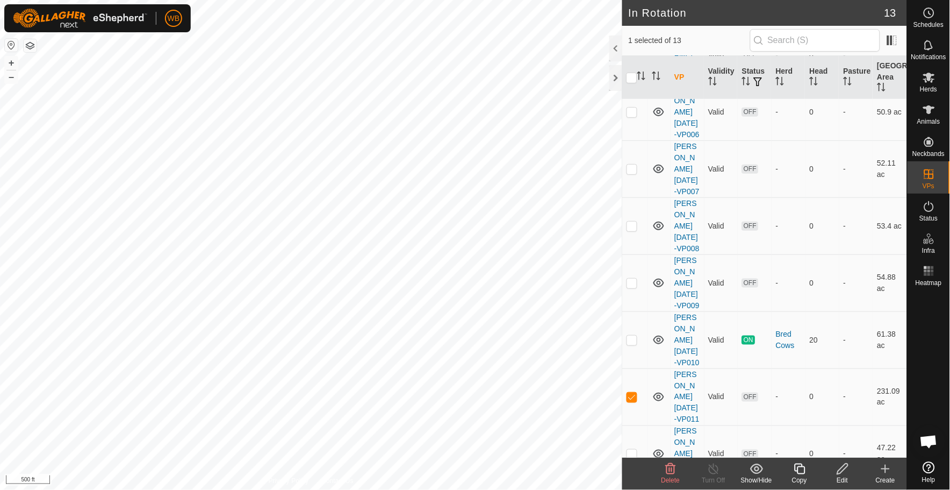
scroll to position [202, 0]
click at [632, 331] on p-checkbox at bounding box center [632, 335] width 11 height 9
checkbox input "true"
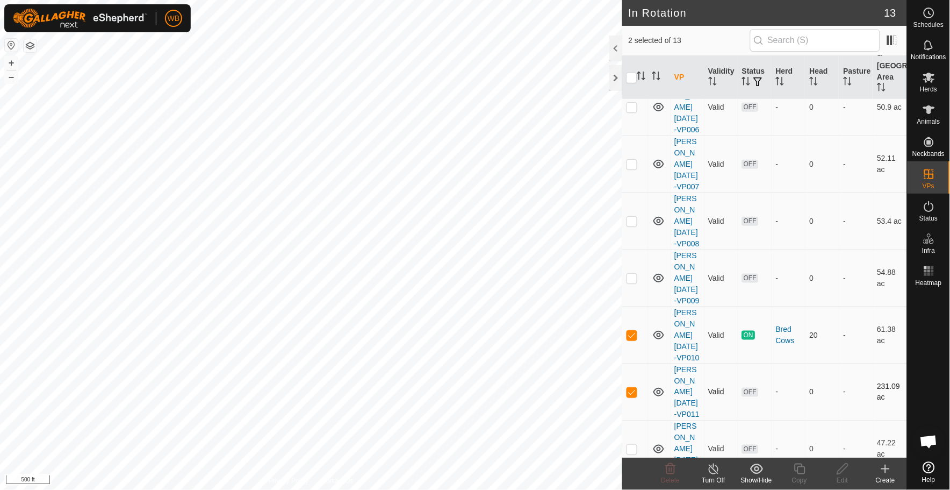
click at [632, 388] on p-checkbox at bounding box center [632, 392] width 11 height 9
checkbox input "false"
click at [931, 86] on span "Herds" at bounding box center [928, 89] width 17 height 6
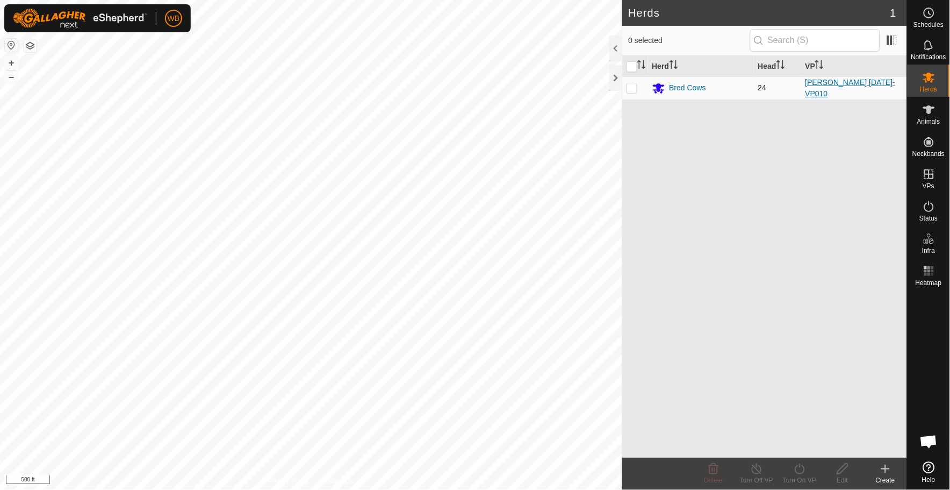
click at [832, 83] on link "[PERSON_NAME] [DATE]-VP010" at bounding box center [851, 88] width 90 height 20
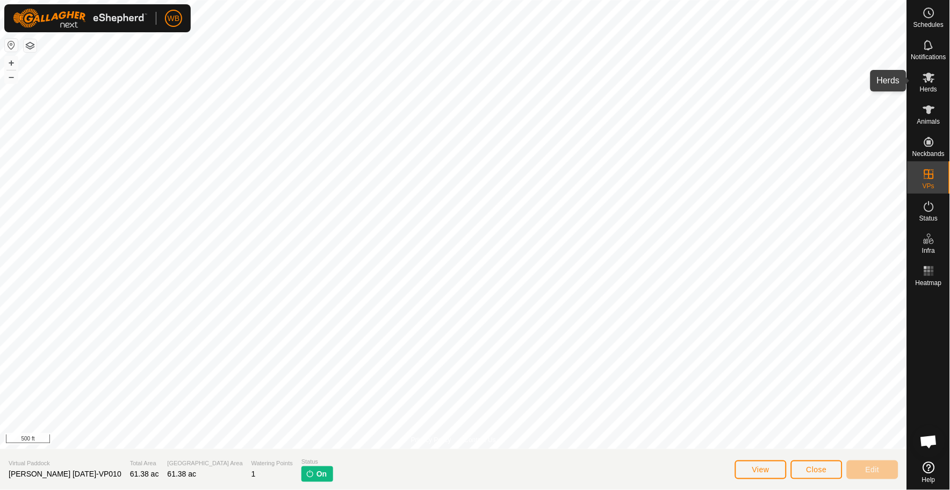
click at [933, 83] on icon at bounding box center [929, 77] width 13 height 13
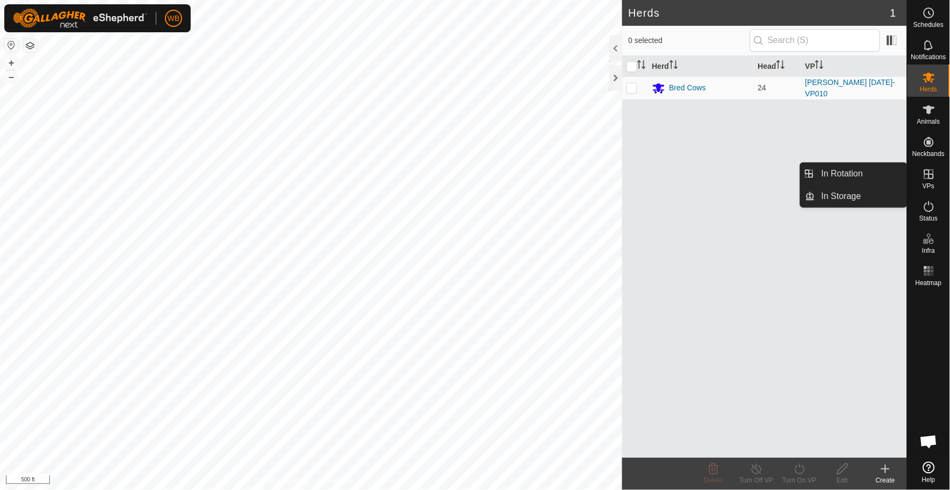
click at [929, 173] on icon at bounding box center [930, 174] width 10 height 10
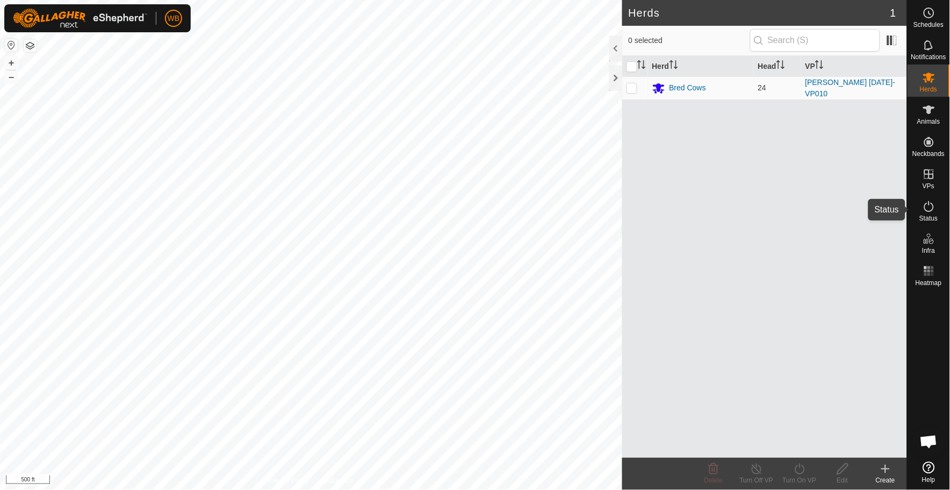
click at [918, 212] on div "Status" at bounding box center [929, 210] width 42 height 32
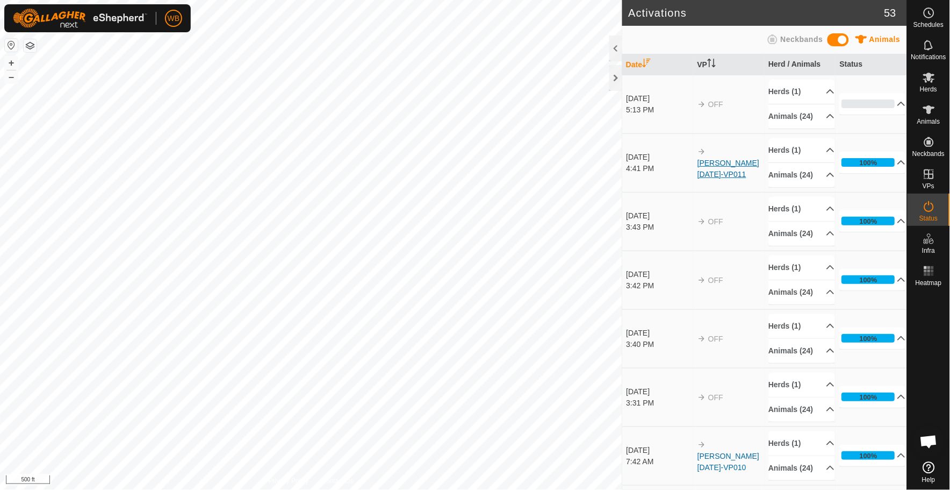
click at [730, 170] on link "[PERSON_NAME] [DATE]-VP011" at bounding box center [729, 169] width 62 height 20
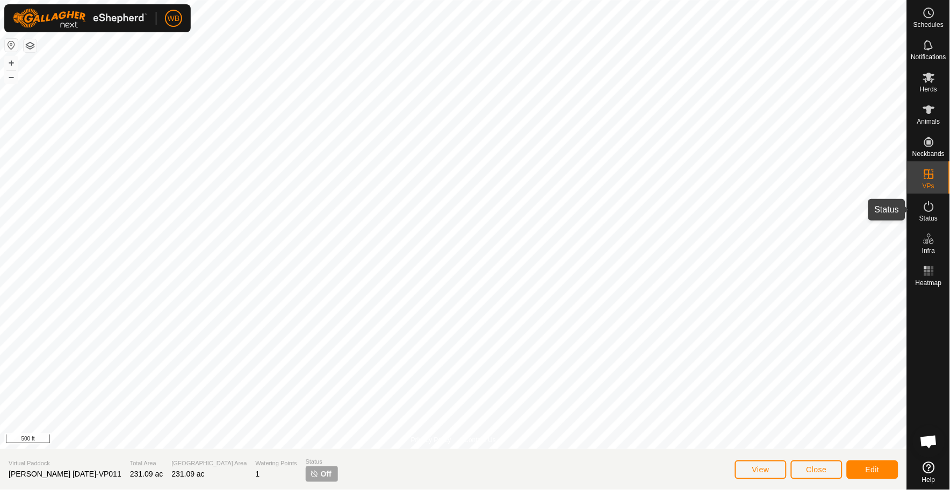
click at [927, 205] on icon at bounding box center [929, 206] width 13 height 13
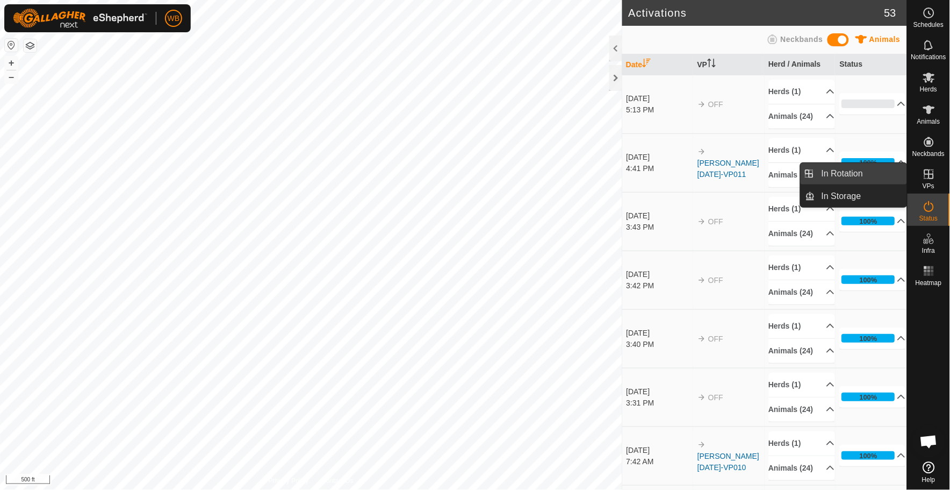
click at [845, 170] on link "In Rotation" at bounding box center [862, 174] width 92 height 22
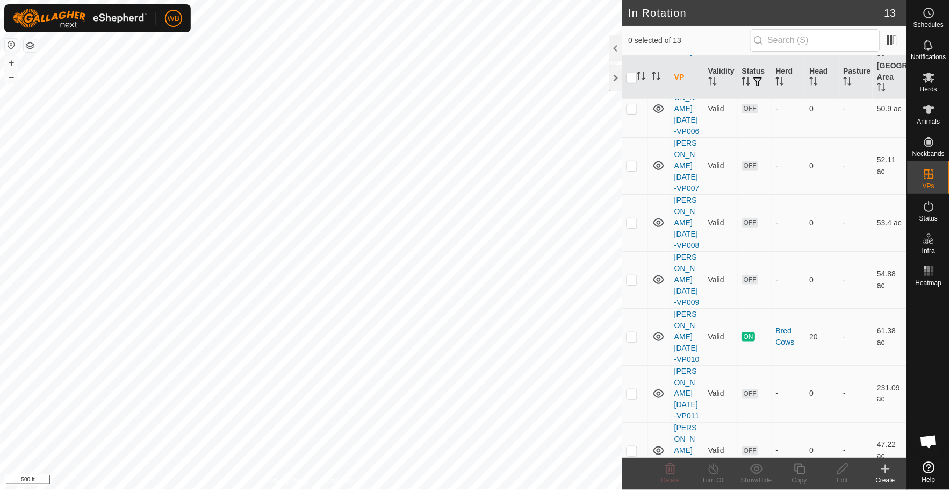
scroll to position [202, 0]
click at [632, 331] on p-checkbox at bounding box center [632, 335] width 11 height 9
checkbox input "true"
click at [718, 475] on div "Turn Off" at bounding box center [713, 480] width 43 height 10
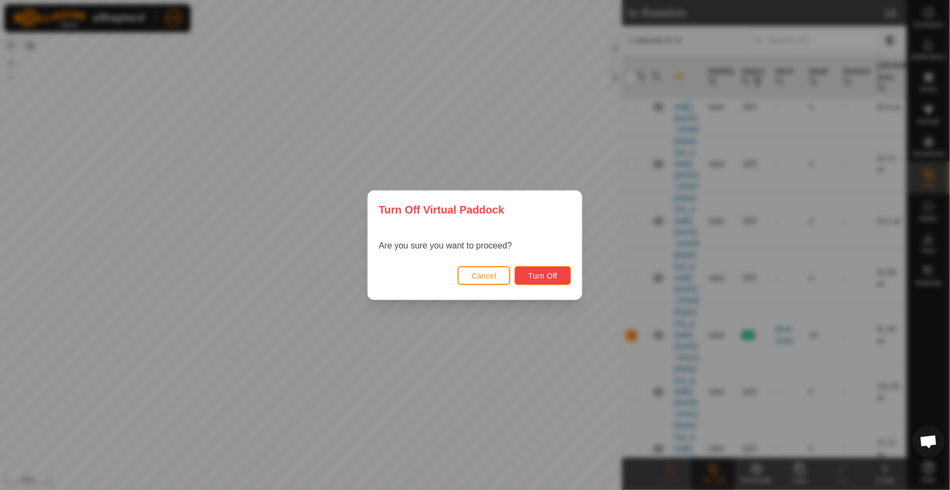
click at [560, 275] on button "Turn Off" at bounding box center [543, 275] width 56 height 19
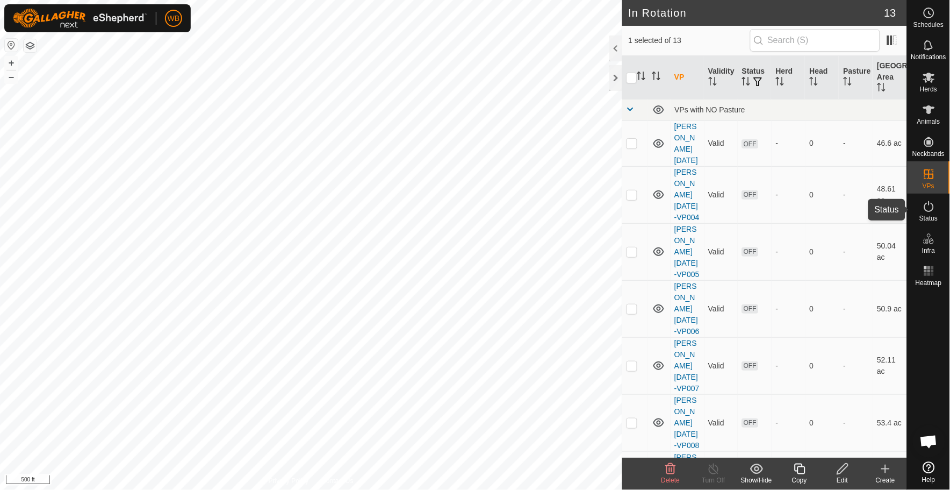
click at [926, 217] on span "Status" at bounding box center [929, 218] width 18 height 6
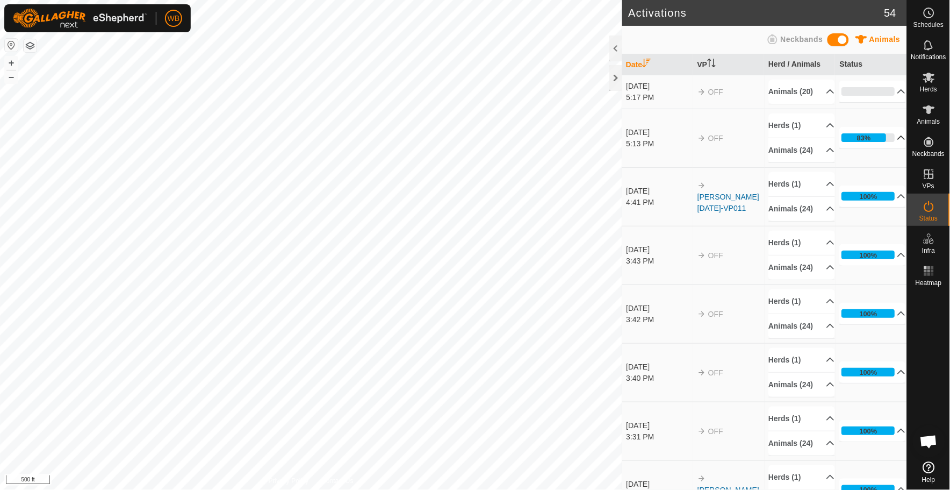
click at [886, 148] on p-accordion-header "83%" at bounding box center [873, 138] width 66 height 22
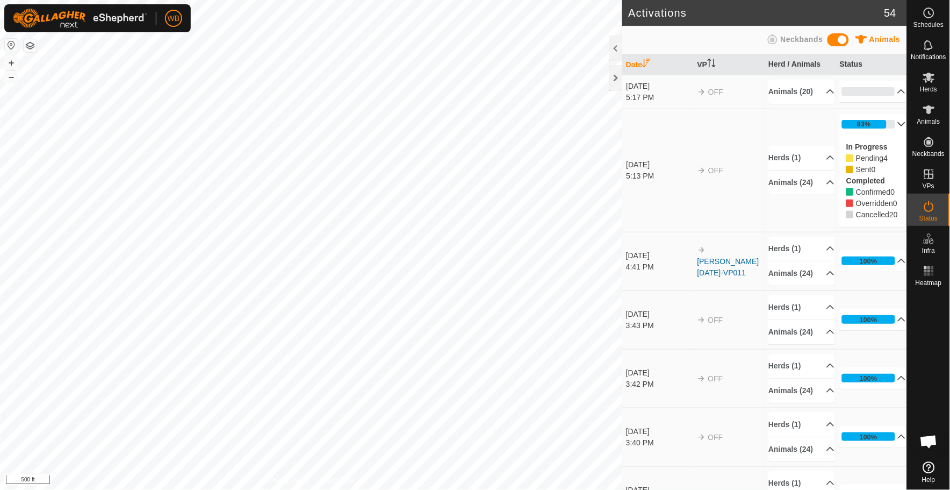
click at [886, 133] on p-accordion-header "83%" at bounding box center [873, 124] width 66 height 22
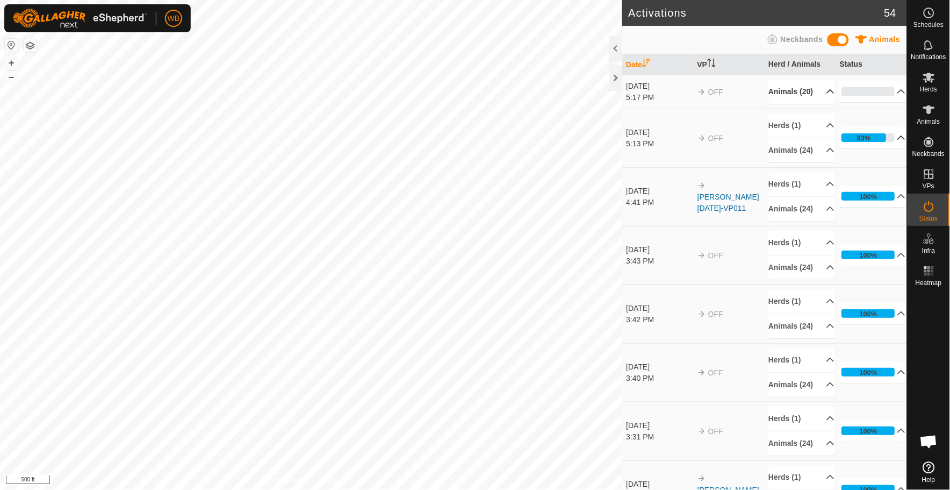
click at [791, 104] on p-accordion-header "Animals (20)" at bounding box center [802, 92] width 66 height 24
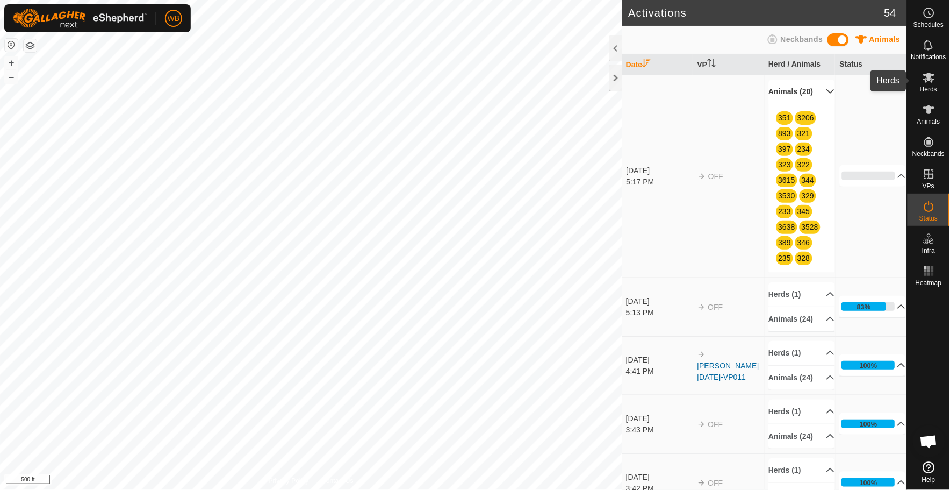
click at [926, 87] on span "Herds" at bounding box center [928, 89] width 17 height 6
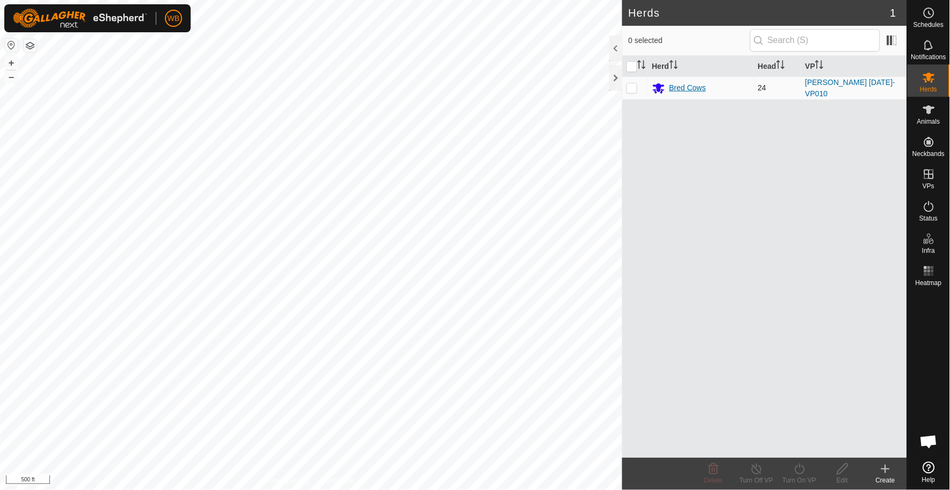
click at [680, 84] on div "Bred Cows" at bounding box center [688, 87] width 37 height 11
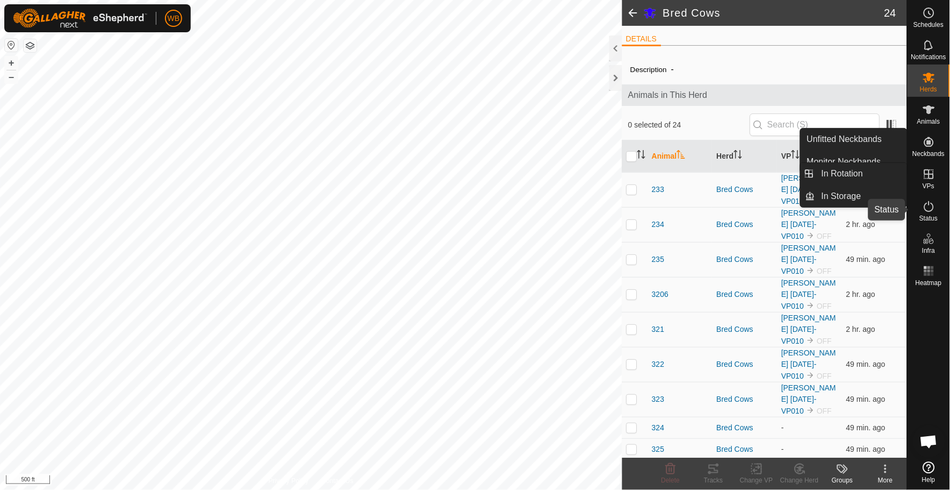
click at [933, 208] on icon at bounding box center [929, 206] width 13 height 13
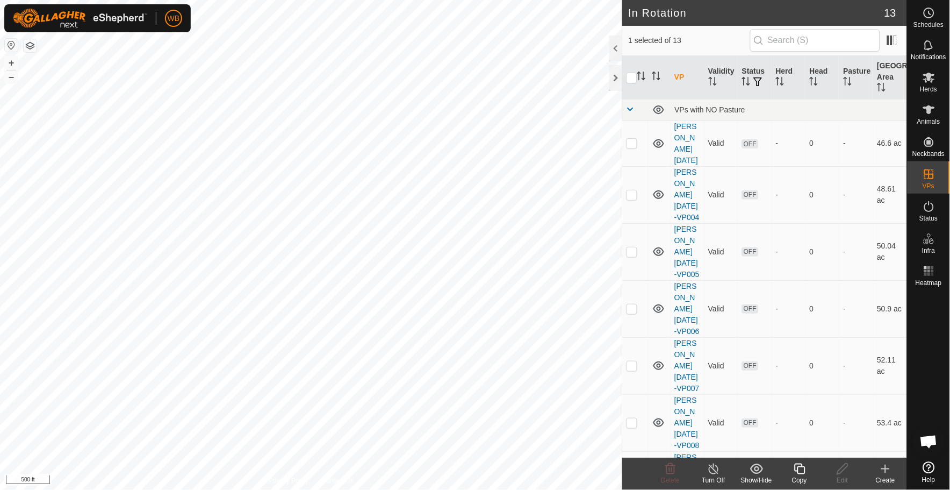
click at [709, 471] on icon at bounding box center [713, 468] width 13 height 13
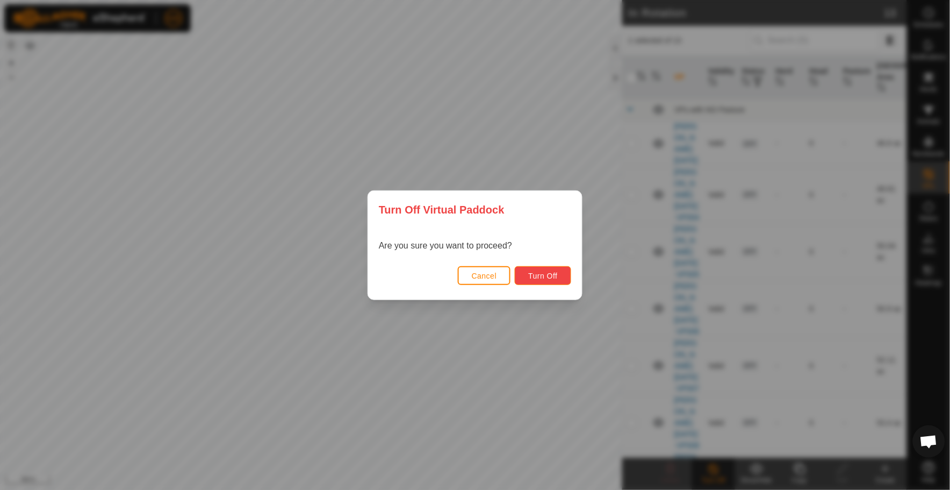
click at [544, 274] on span "Turn Off" at bounding box center [543, 275] width 30 height 9
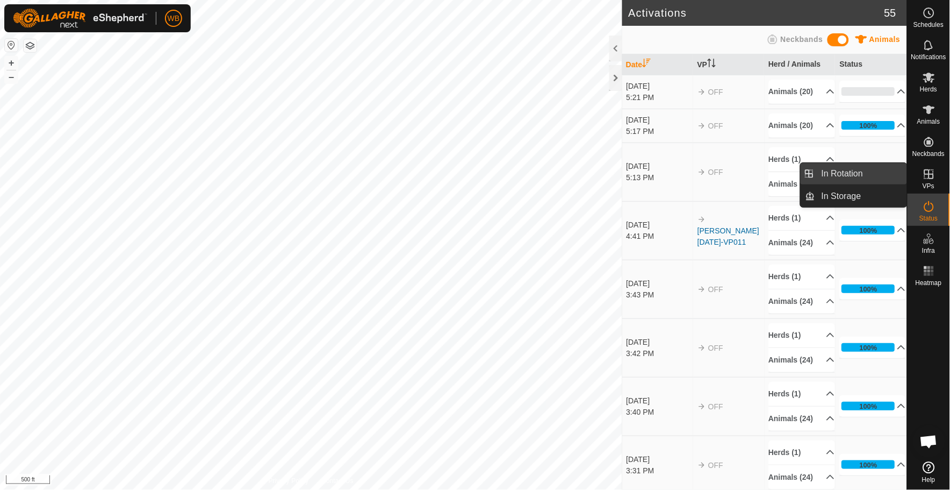
click at [870, 168] on link "In Rotation" at bounding box center [862, 174] width 92 height 22
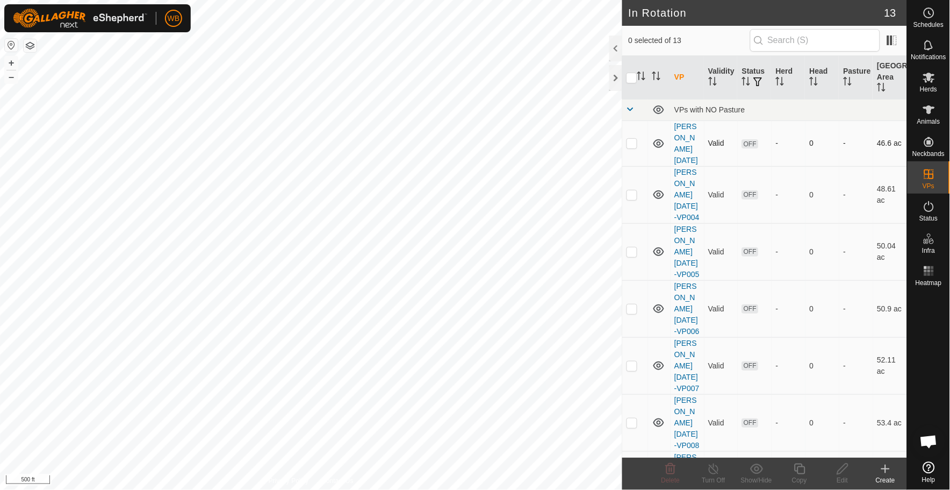
click at [630, 139] on p-checkbox at bounding box center [632, 143] width 11 height 9
click at [632, 125] on td at bounding box center [636, 143] width 26 height 46
checkbox input "false"
click at [632, 190] on p-checkbox at bounding box center [632, 194] width 11 height 9
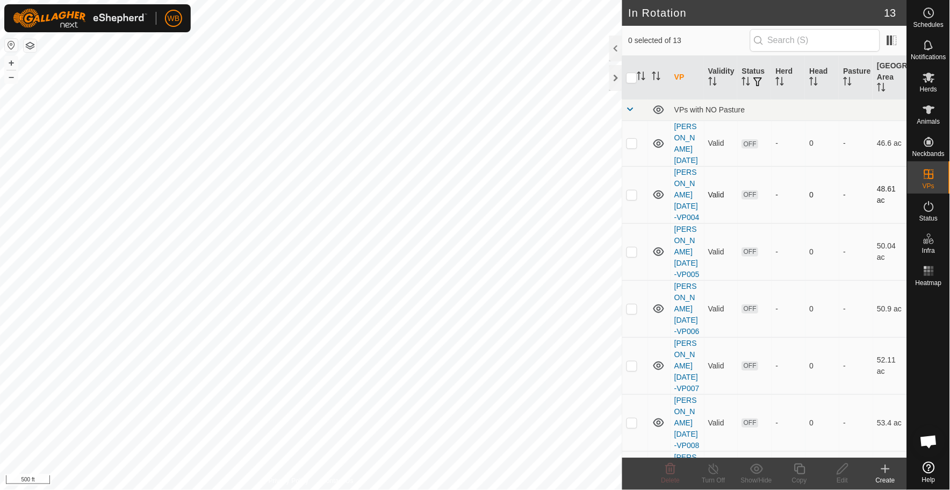
click at [632, 190] on p-checkbox at bounding box center [632, 194] width 11 height 9
checkbox input "true"
click at [632, 247] on p-checkbox at bounding box center [632, 251] width 11 height 9
click at [633, 247] on p-checkbox at bounding box center [632, 251] width 11 height 9
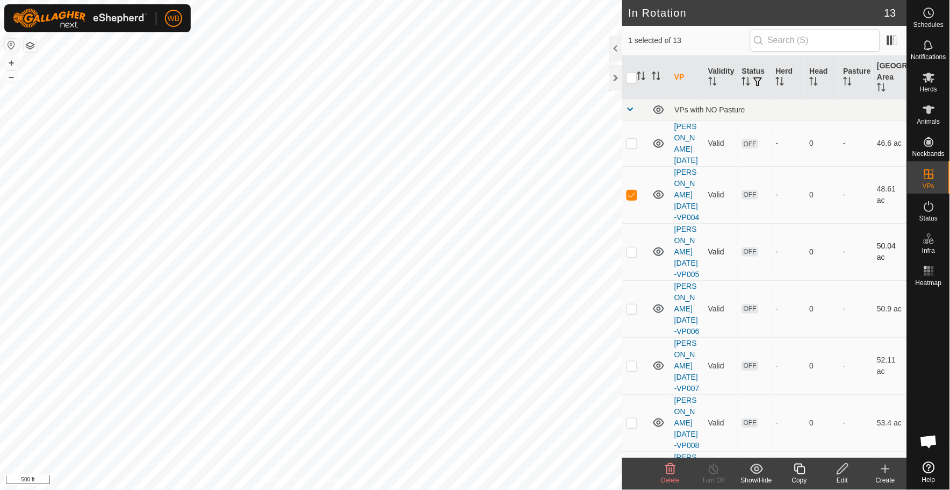
checkbox input "true"
click at [632, 304] on p-checkbox at bounding box center [632, 308] width 11 height 9
checkbox input "true"
click at [632, 337] on td at bounding box center [636, 365] width 26 height 57
checkbox input "true"
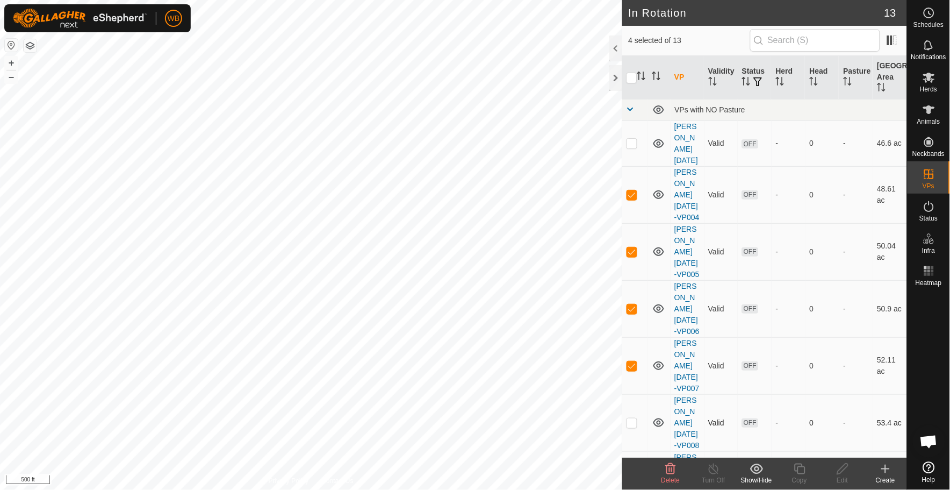
click at [632, 418] on p-checkbox at bounding box center [632, 422] width 11 height 9
checkbox input "true"
click at [632, 475] on p-checkbox at bounding box center [632, 479] width 11 height 9
checkbox input "true"
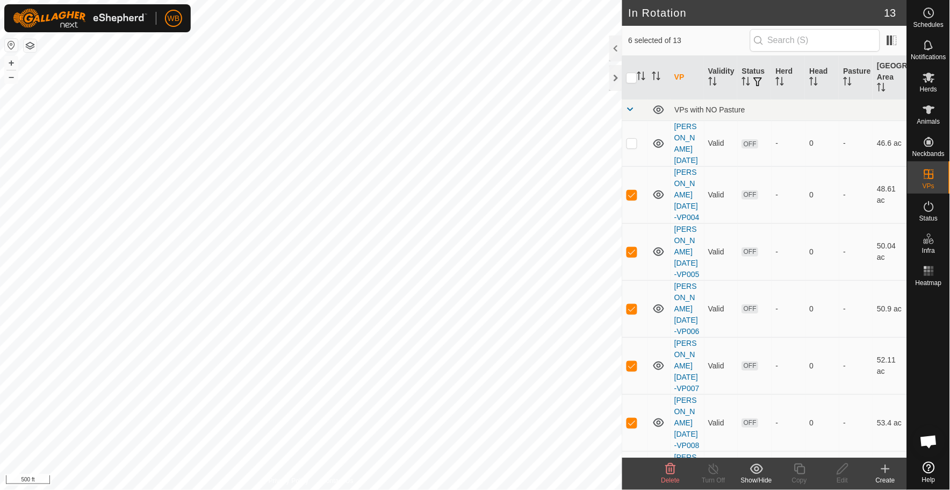
checkbox input "true"
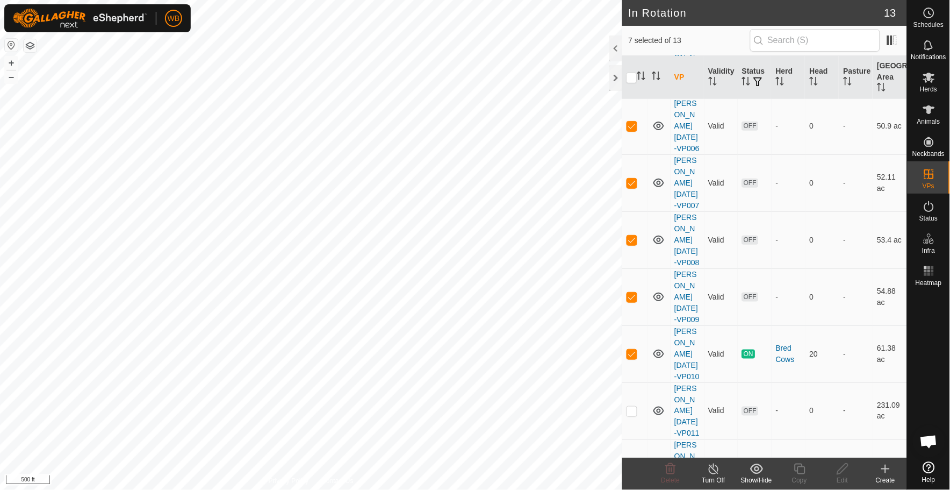
scroll to position [202, 0]
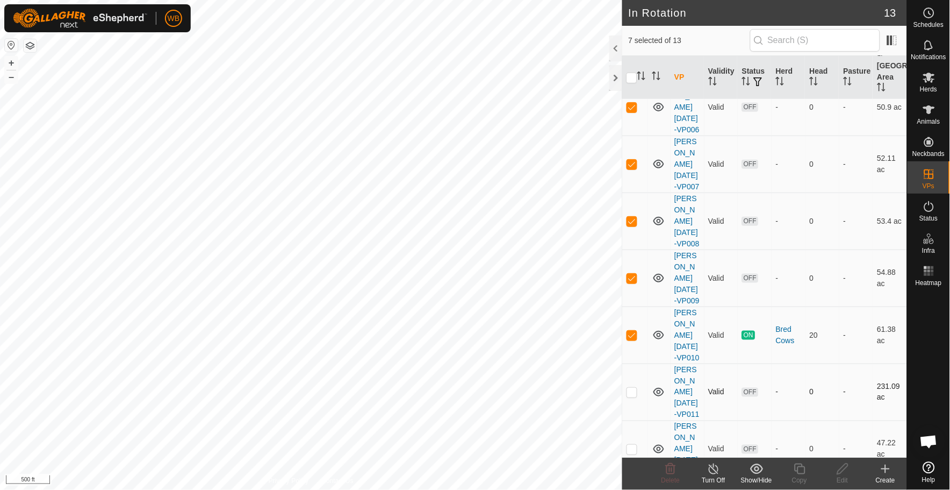
click at [630, 388] on p-checkbox at bounding box center [632, 392] width 11 height 9
checkbox input "false"
click at [630, 445] on p-checkbox at bounding box center [632, 449] width 11 height 9
checkbox input "true"
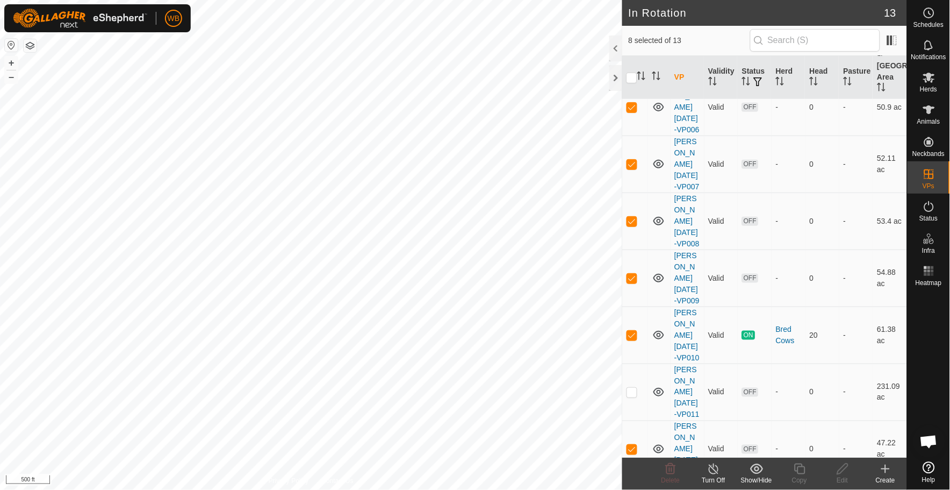
checkbox input "true"
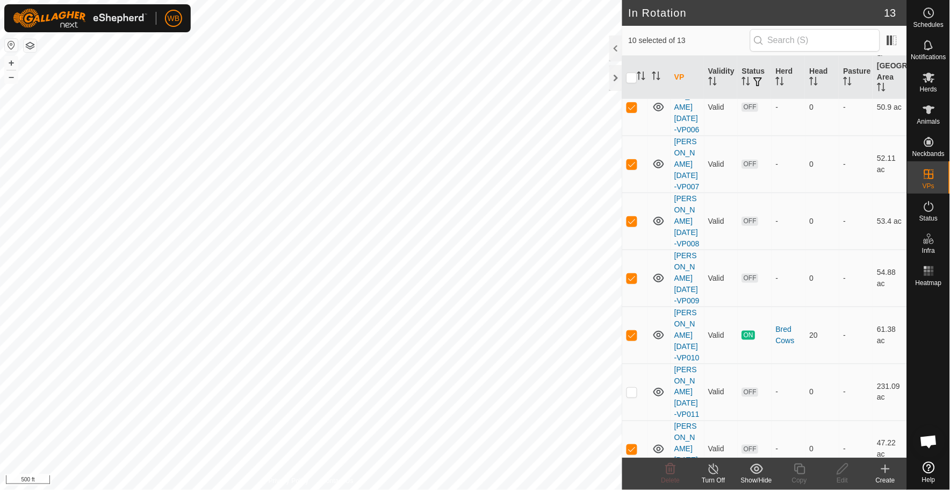
checkbox input "true"
click at [759, 471] on icon at bounding box center [756, 468] width 13 height 13
click at [777, 421] on link "Hide" at bounding box center [790, 421] width 106 height 22
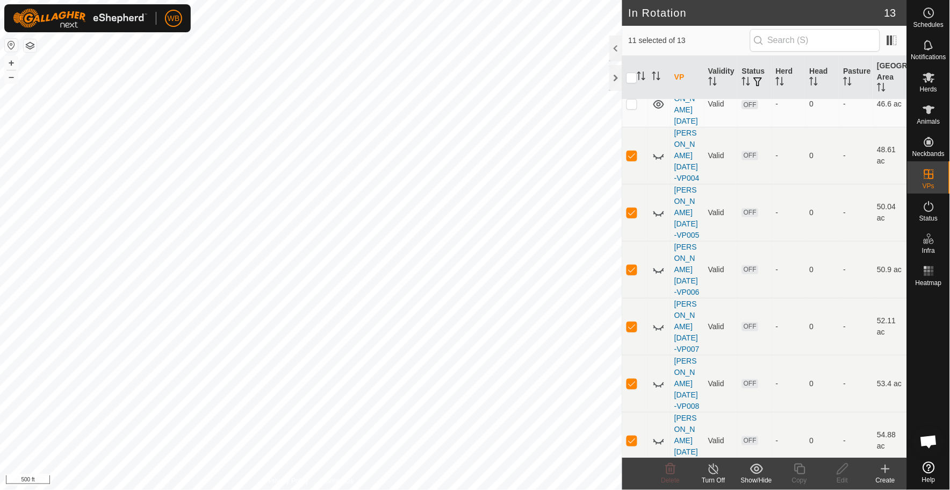
scroll to position [0, 0]
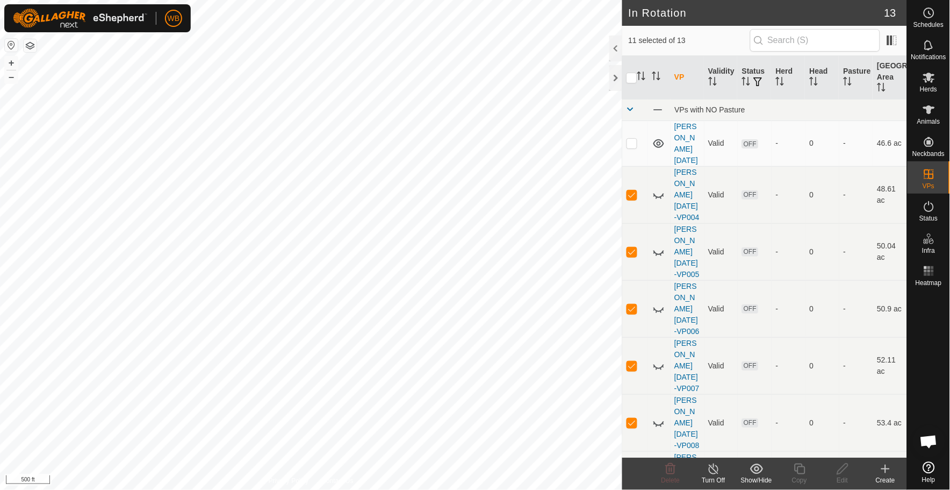
click at [766, 478] on div "Show/Hide" at bounding box center [756, 480] width 43 height 10
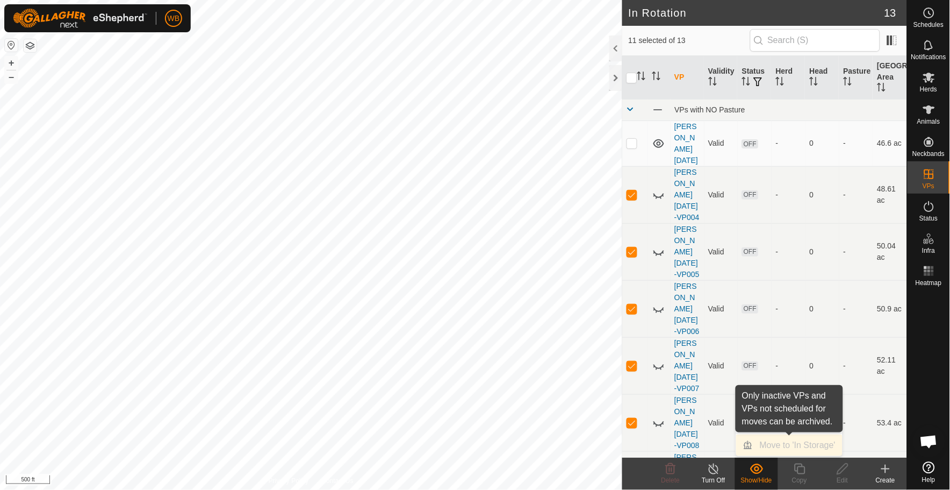
click at [789, 455] on div "Move to 'In Storage'" at bounding box center [790, 445] width 106 height 22
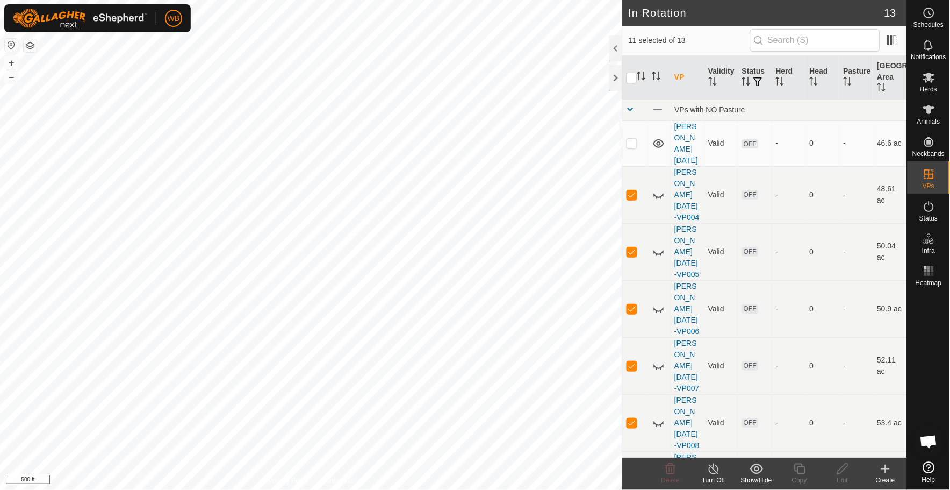
checkbox input "false"
click at [762, 468] on icon at bounding box center [756, 468] width 13 height 10
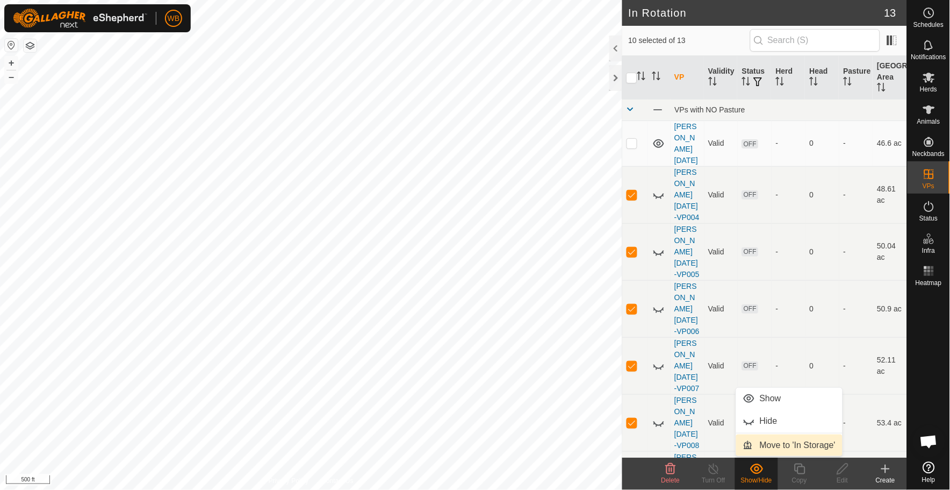
click at [786, 441] on link "Move to 'In Storage'" at bounding box center [790, 445] width 106 height 22
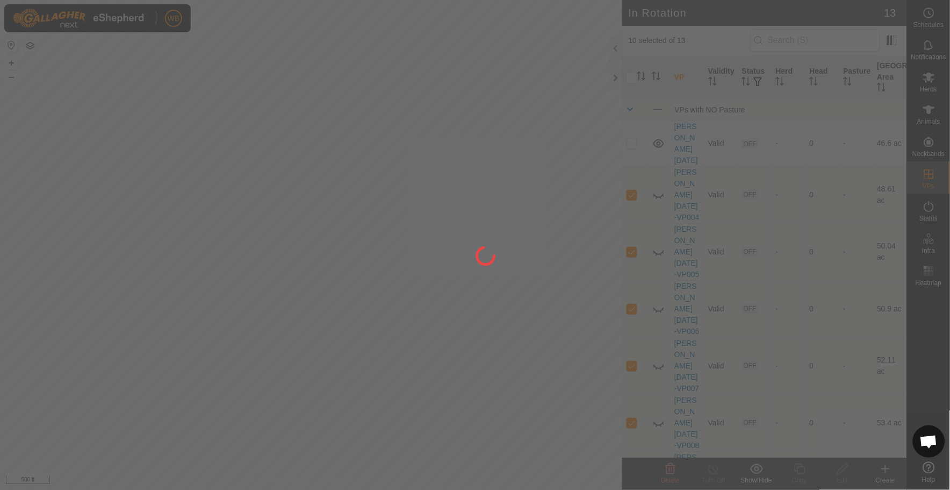
checkbox input "false"
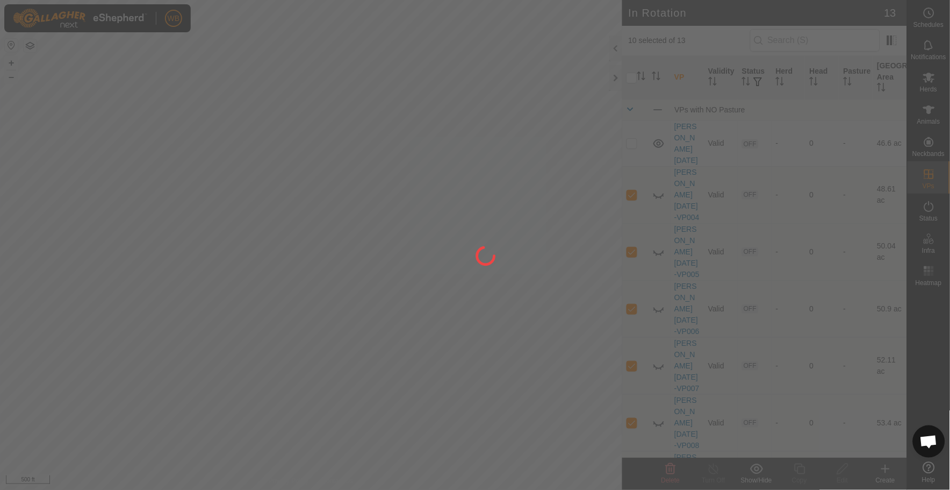
checkbox input "false"
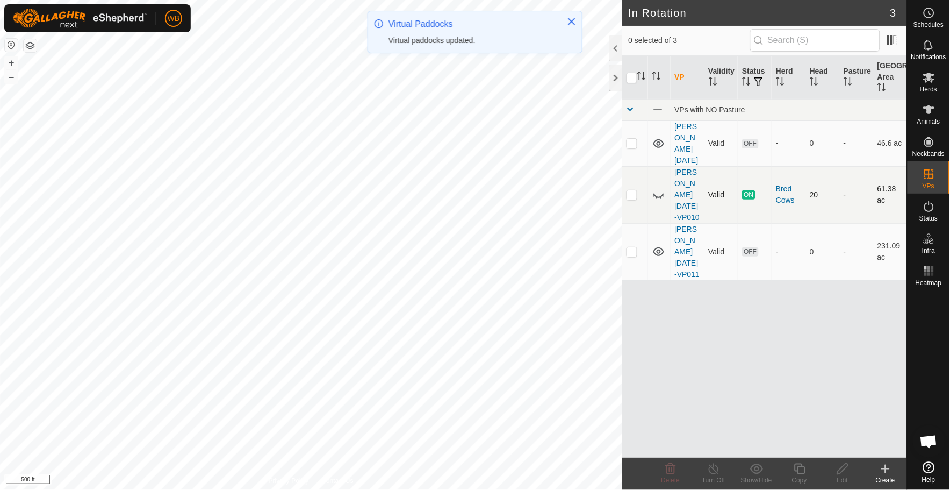
click at [633, 190] on p-checkbox at bounding box center [632, 194] width 11 height 9
checkbox input "true"
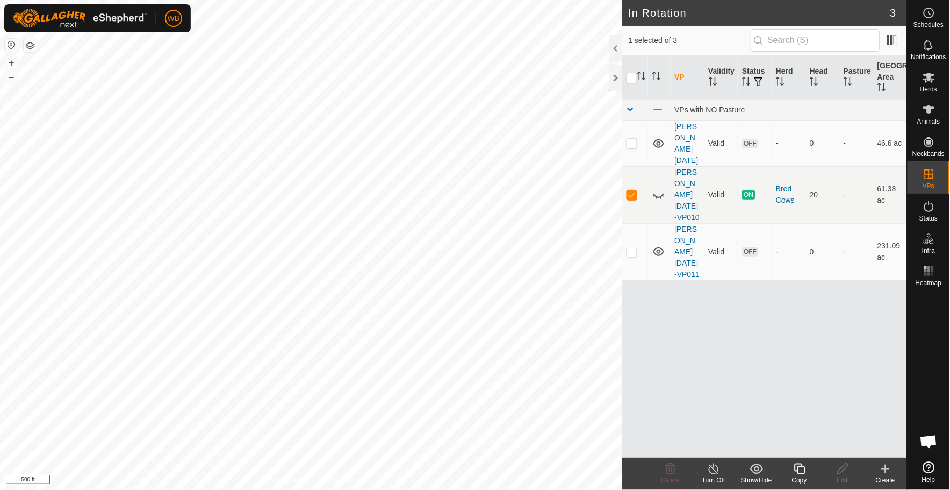
click at [691, 270] on div "VP Validity Status Herd Head Pasture Grazing Area VPs with NO Pasture [PERSON_N…" at bounding box center [765, 257] width 285 height 402
click at [630, 139] on p-checkbox at bounding box center [632, 143] width 11 height 9
checkbox input "false"
click at [632, 190] on p-checkbox at bounding box center [632, 194] width 11 height 9
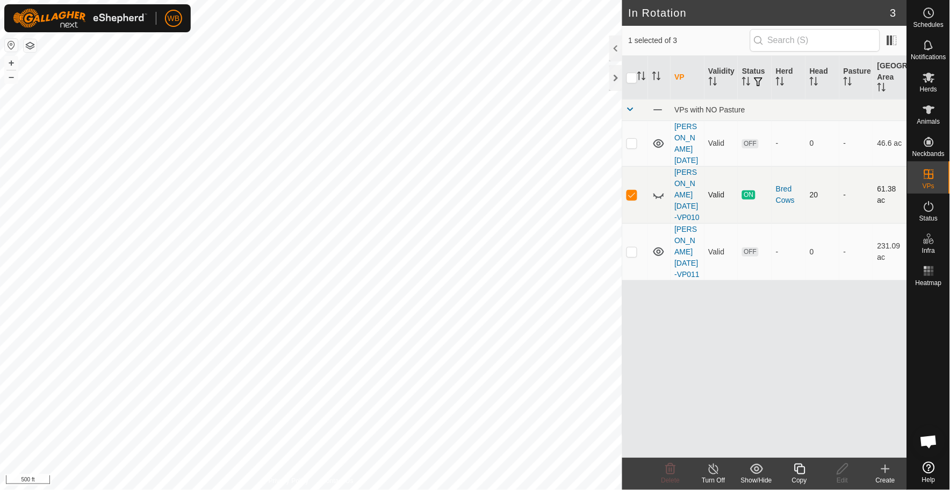
checkbox input "false"
click at [655, 139] on icon at bounding box center [659, 143] width 11 height 9
click at [660, 137] on icon at bounding box center [659, 143] width 13 height 13
click at [660, 188] on icon at bounding box center [659, 194] width 13 height 13
click at [698, 308] on div "VP Validity Status Herd Head Pasture Grazing Area VPs with NO Pasture [PERSON_N…" at bounding box center [765, 257] width 285 height 402
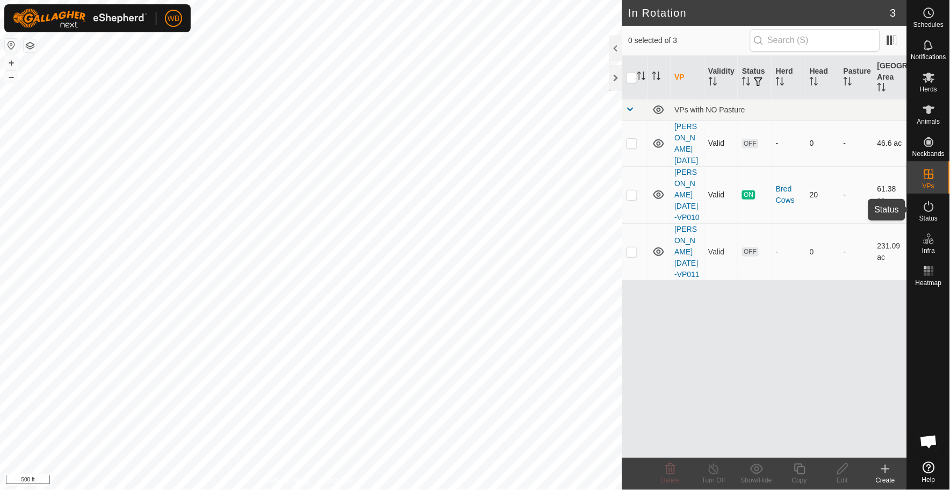
click at [936, 215] on span "Status" at bounding box center [929, 218] width 18 height 6
